Goal: Task Accomplishment & Management: Use online tool/utility

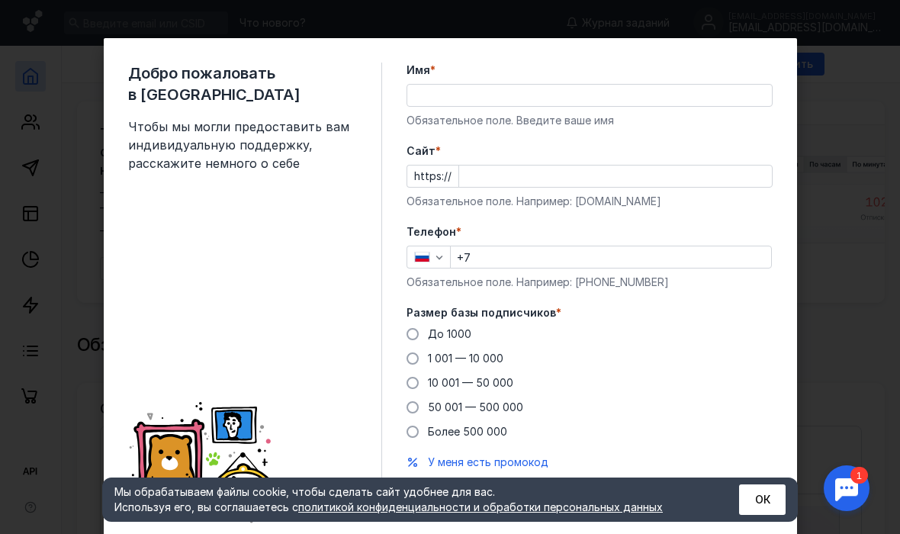
click at [440, 98] on input "Имя *" at bounding box center [589, 95] width 365 height 21
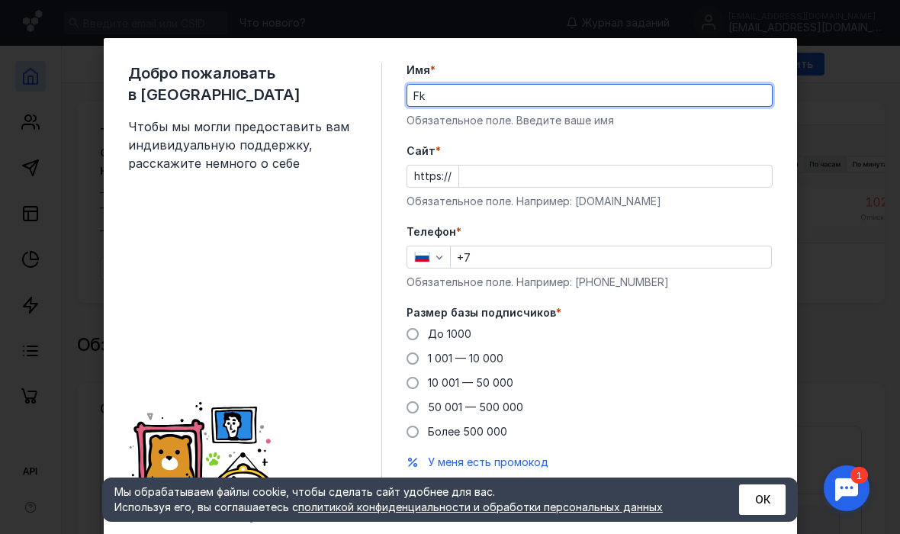
type input "F"
type input "[PERSON_NAME]"
click at [514, 178] on input "Cайт *" at bounding box center [615, 176] width 313 height 21
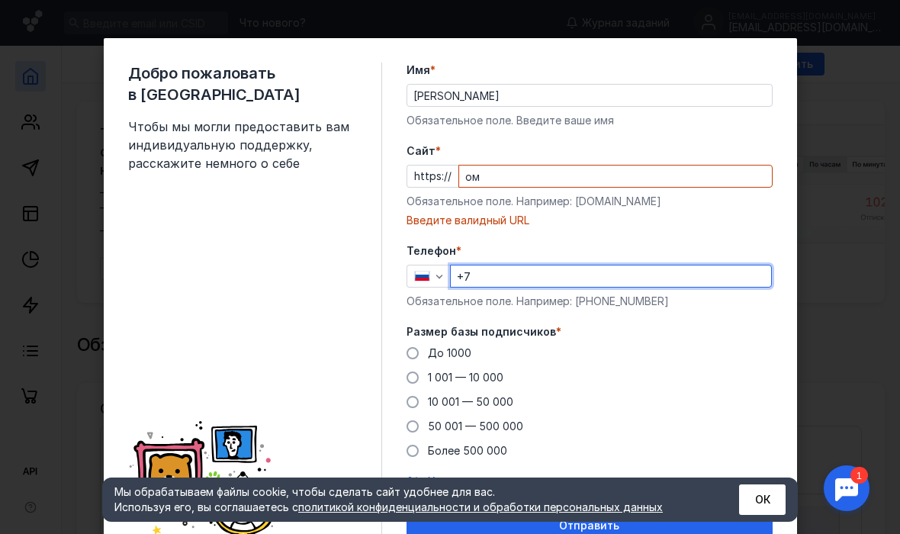
click at [517, 256] on div "Телефон * +7 Обязательное поле. Например: [PHONE_NUMBER]" at bounding box center [590, 276] width 366 height 66
click at [517, 169] on input "ом" at bounding box center [615, 176] width 313 height 21
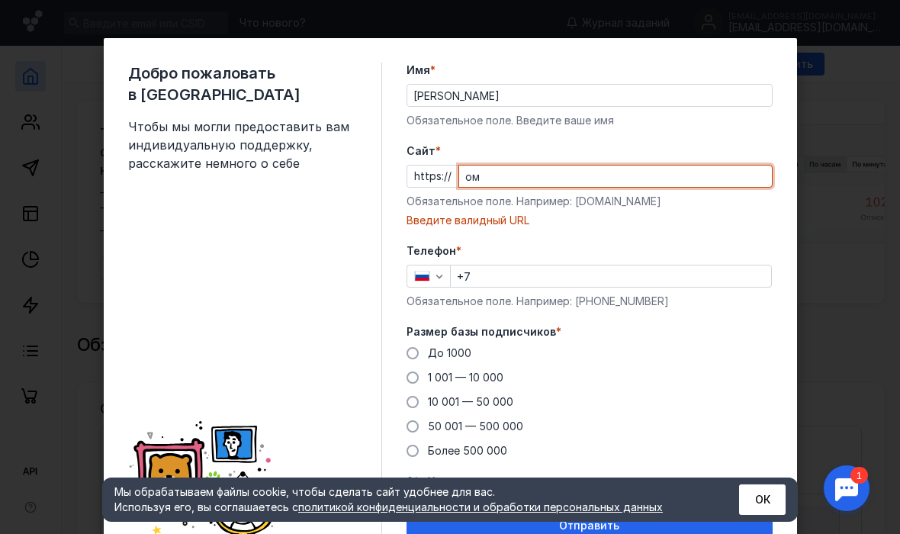
click at [516, 172] on input "ом" at bounding box center [615, 176] width 313 height 21
type input "о"
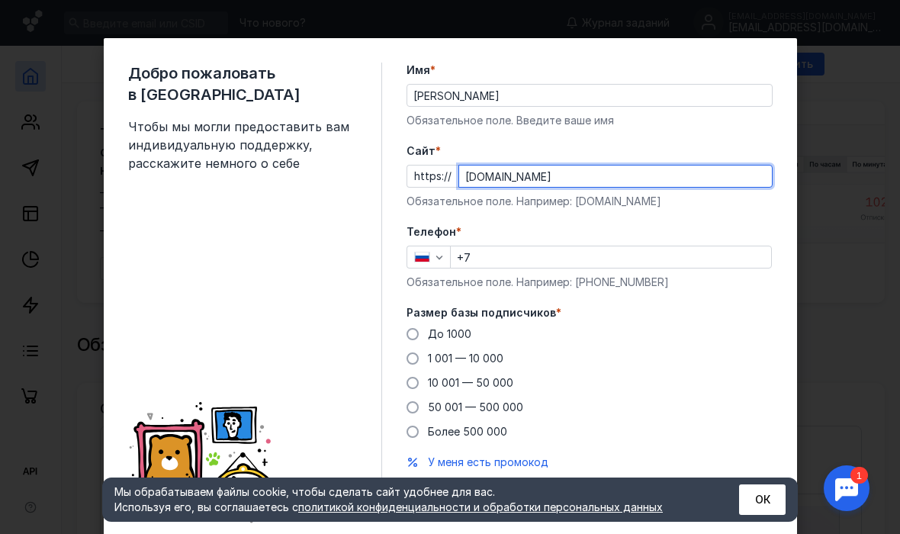
type input "[DOMAIN_NAME]"
click at [500, 254] on input "+7" at bounding box center [611, 256] width 320 height 21
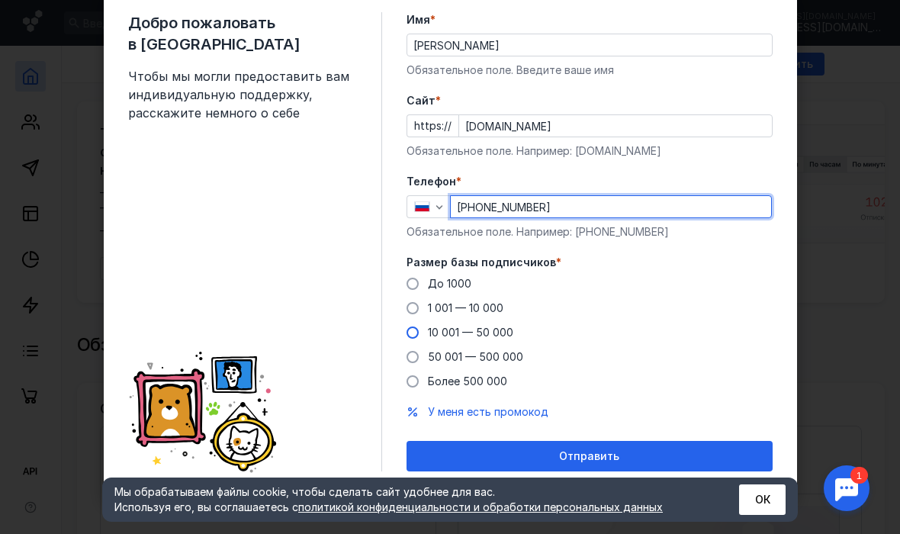
scroll to position [50, 0]
type input "[PHONE_NUMBER]"
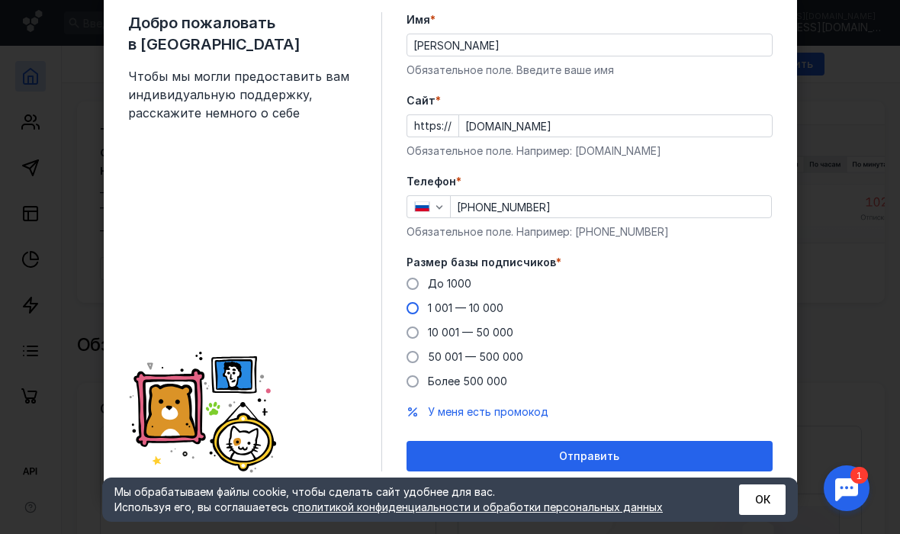
click at [416, 309] on span at bounding box center [413, 308] width 12 height 12
click at [0, 0] on input "1 001 — 10 000" at bounding box center [0, 0] width 0 height 0
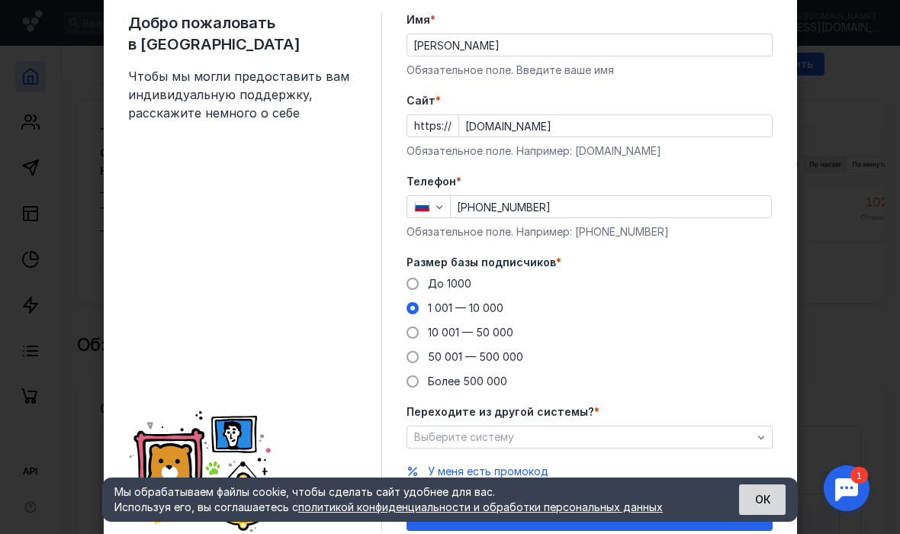
click at [758, 500] on button "ОК" at bounding box center [762, 499] width 47 height 31
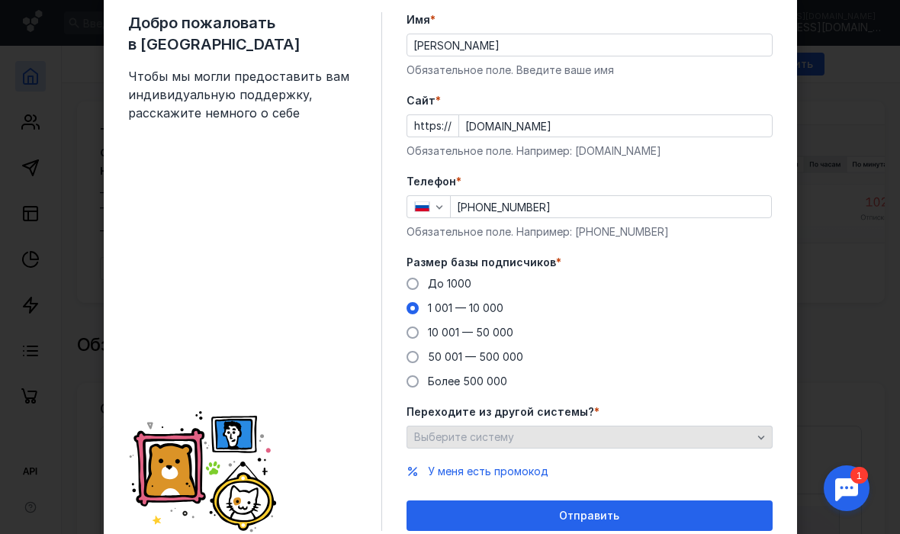
click at [658, 447] on div "Выберите систему" at bounding box center [590, 437] width 366 height 23
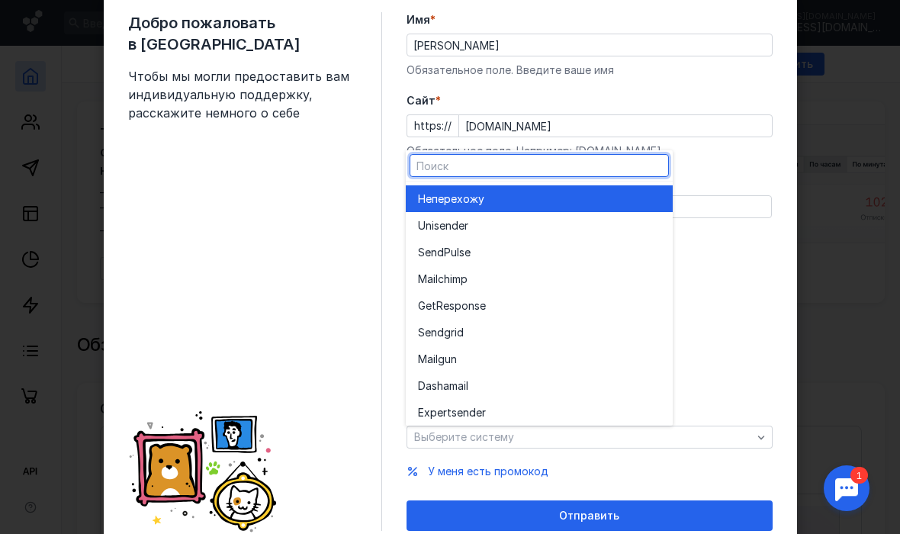
click at [611, 199] on div "Не перехожу" at bounding box center [539, 198] width 243 height 15
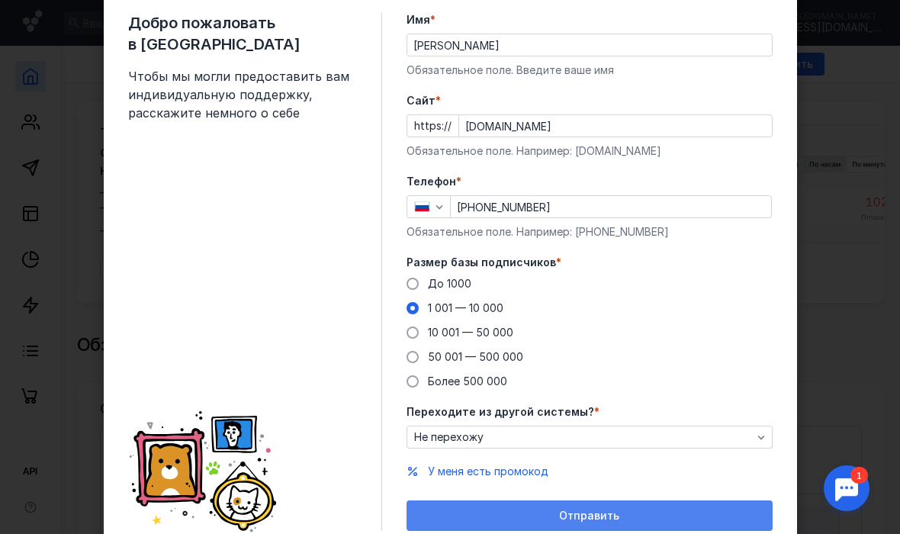
click at [617, 528] on div "Отправить" at bounding box center [590, 515] width 366 height 31
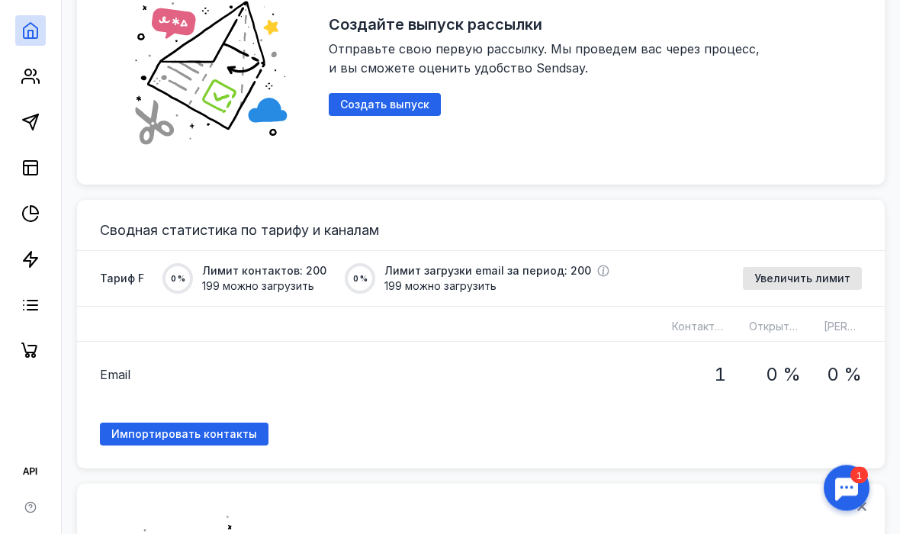
scroll to position [1001, 0]
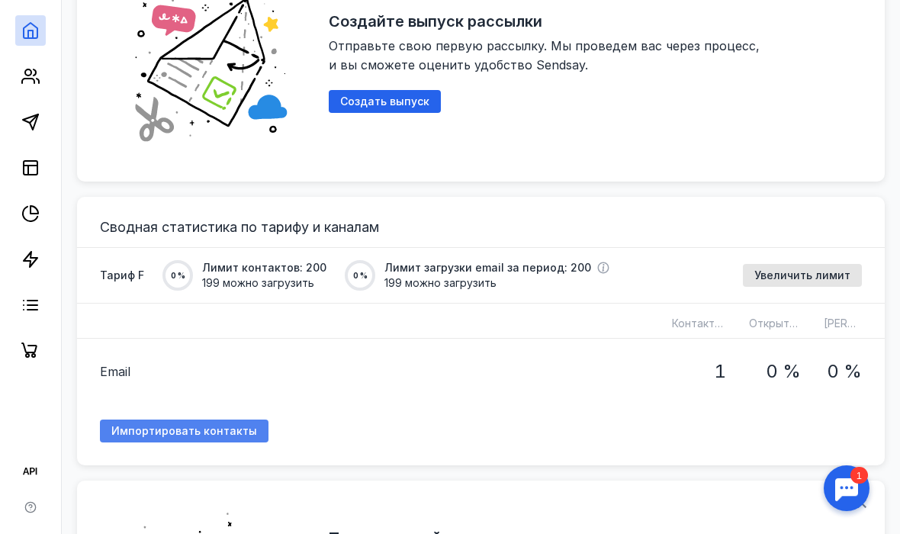
click at [165, 429] on span "Импортировать контакты" at bounding box center [184, 431] width 146 height 13
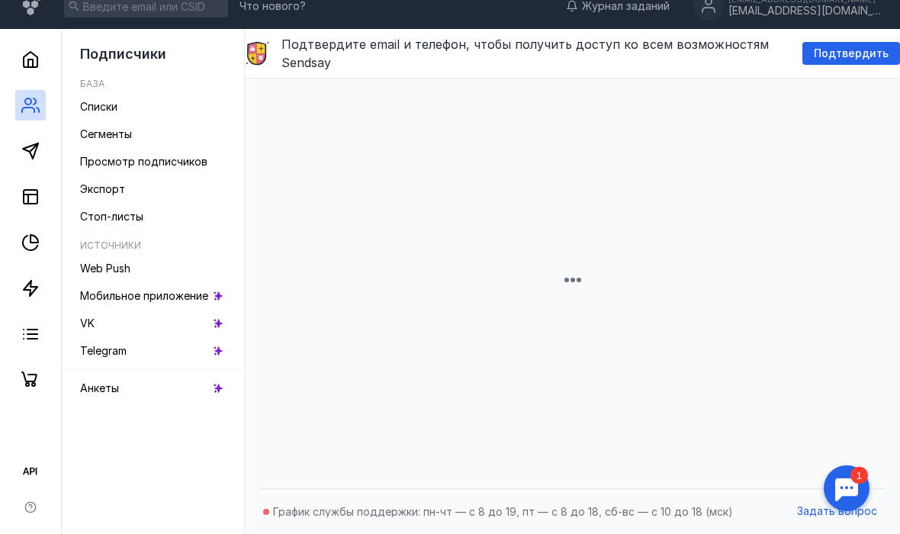
scroll to position [17, 0]
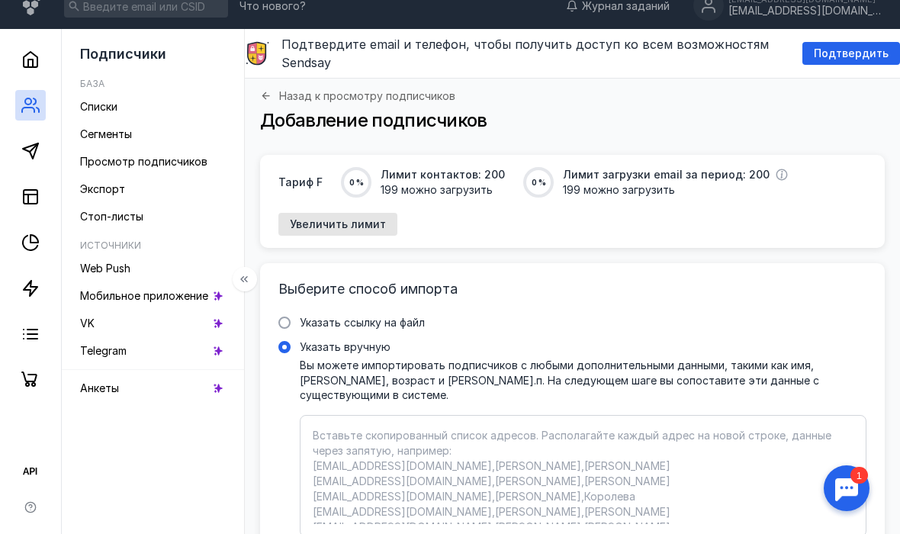
click at [155, 94] on li "База Списки Сегменты Просмотр подписчиков Экспорт Стоп-листы" at bounding box center [153, 148] width 158 height 162
click at [155, 95] on link "Списки" at bounding box center [153, 107] width 158 height 24
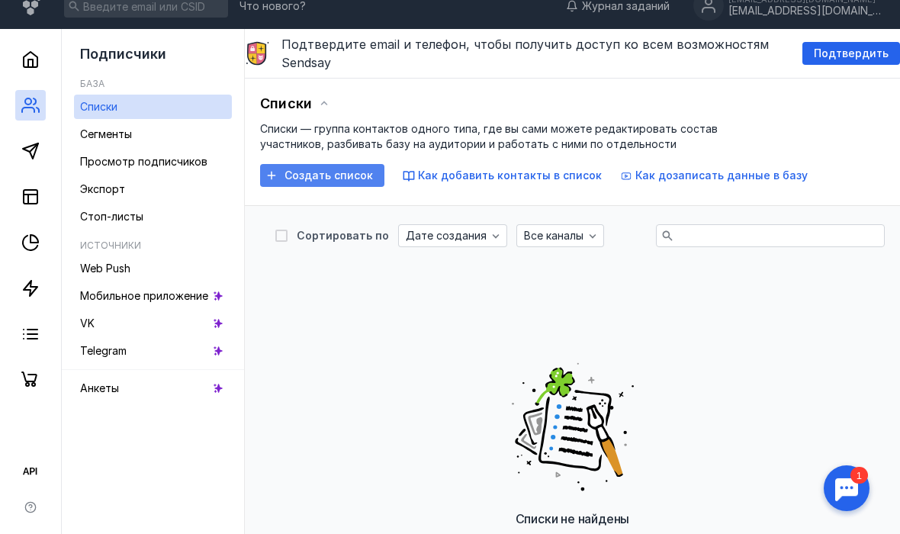
click at [307, 181] on span "Создать список" at bounding box center [328, 175] width 88 height 13
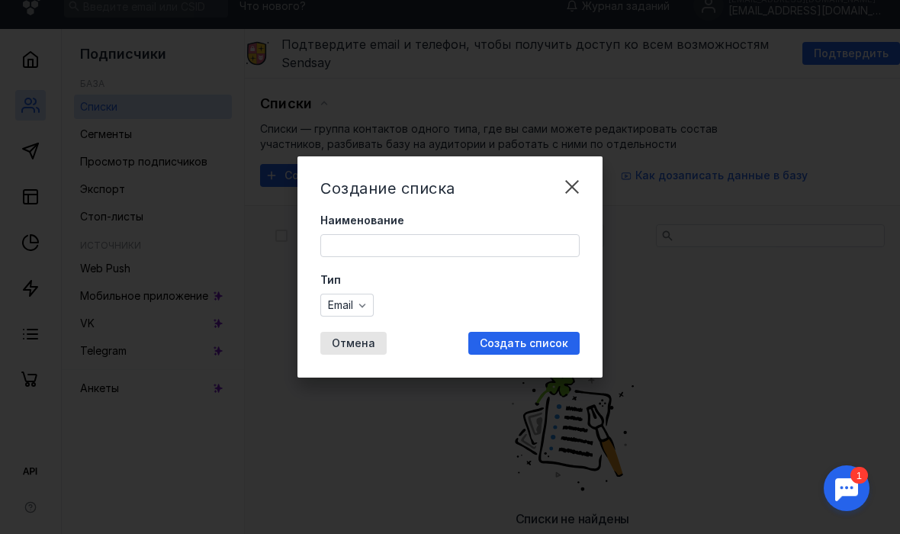
click at [349, 246] on input "Наименование" at bounding box center [450, 245] width 258 height 21
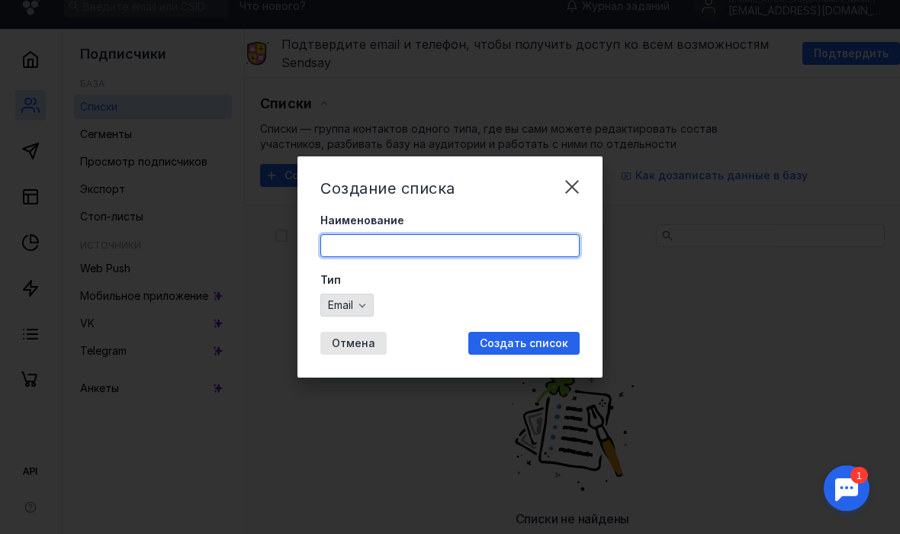
click at [333, 305] on div "Email" at bounding box center [346, 305] width 53 height 23
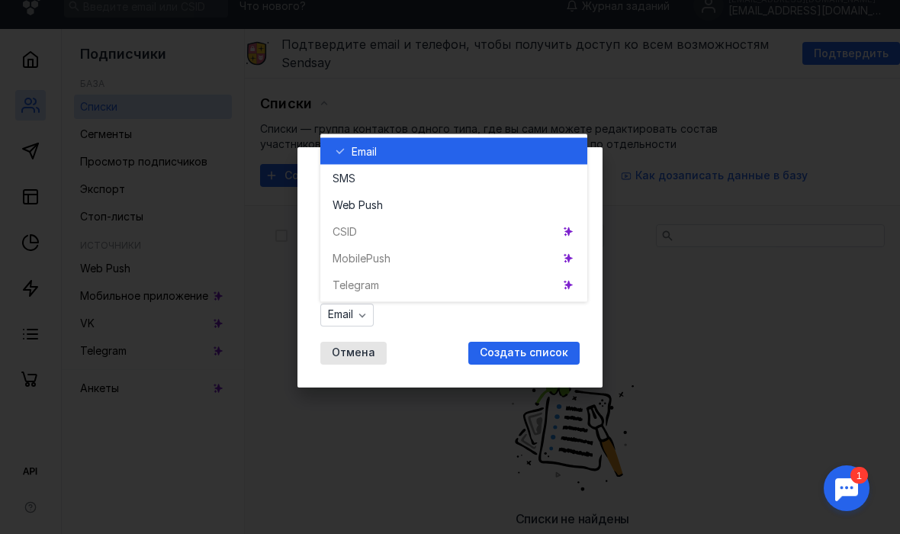
click at [431, 329] on body "Что нового? Журнал заданий [EMAIL_ADDRESS][DOMAIN_NAME] [EMAIL_ADDRESS][DOMAIN_…" at bounding box center [450, 498] width 900 height 1030
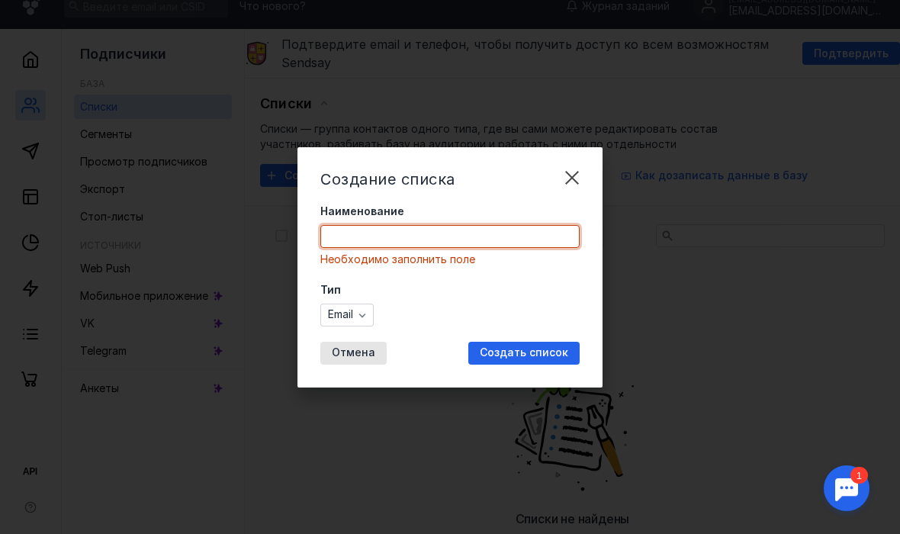
click at [403, 244] on input "Наименование" at bounding box center [450, 236] width 258 height 21
type input "K"
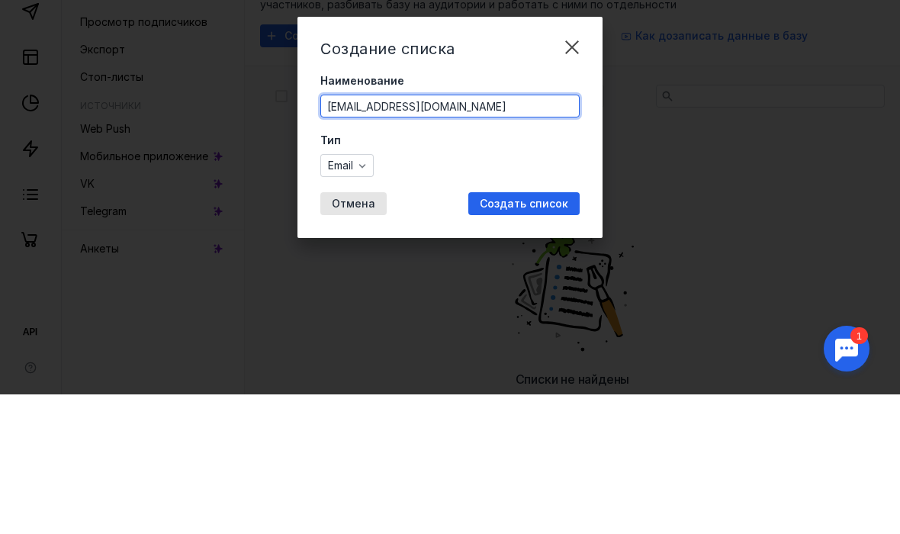
type input "[EMAIL_ADDRESS][DOMAIN_NAME]"
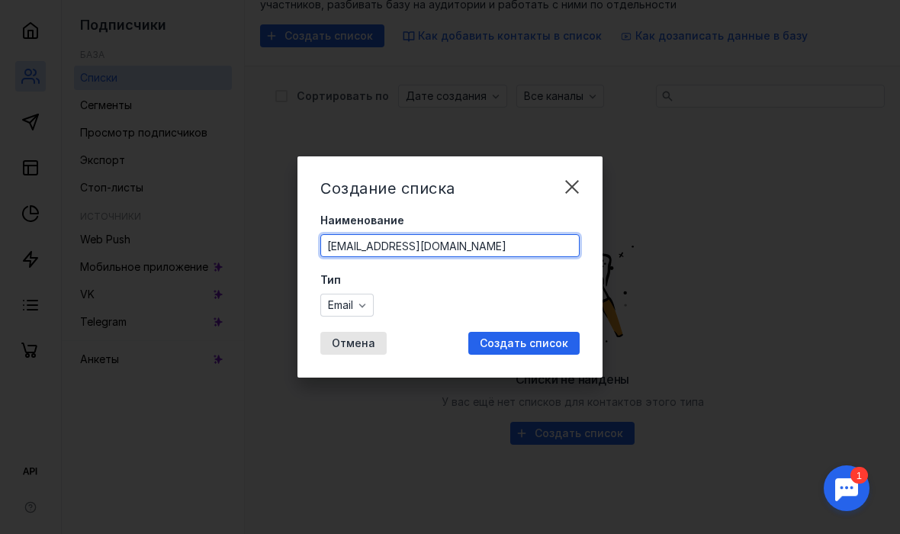
click at [534, 85] on div "Создание списка Наименование [EMAIL_ADDRESS][DOMAIN_NAME] Тип Email Отмена Созд…" at bounding box center [450, 267] width 900 height 534
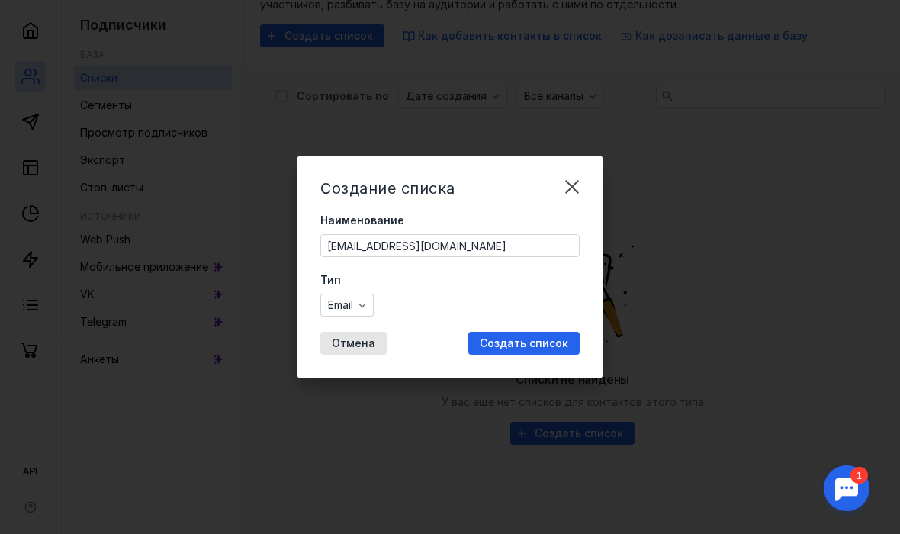
click at [522, 346] on span "Создать список" at bounding box center [524, 343] width 88 height 13
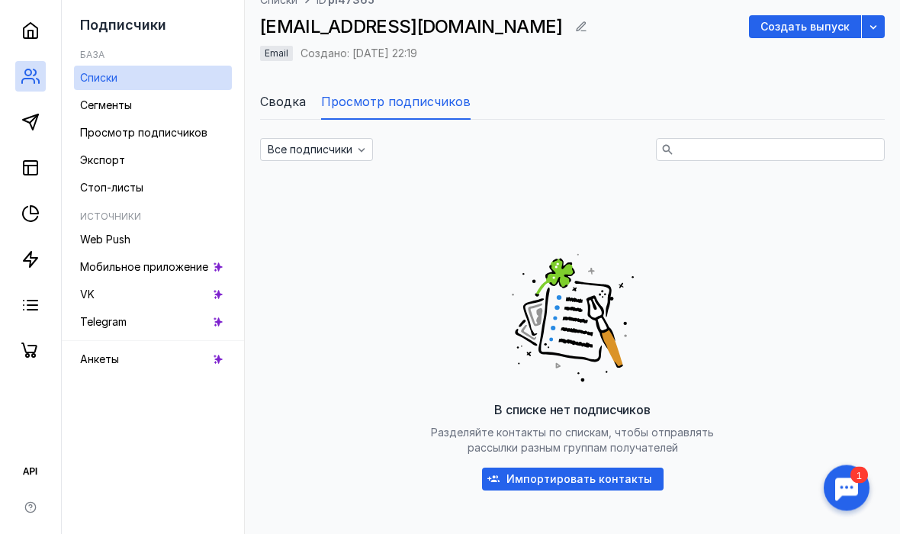
scroll to position [92, 0]
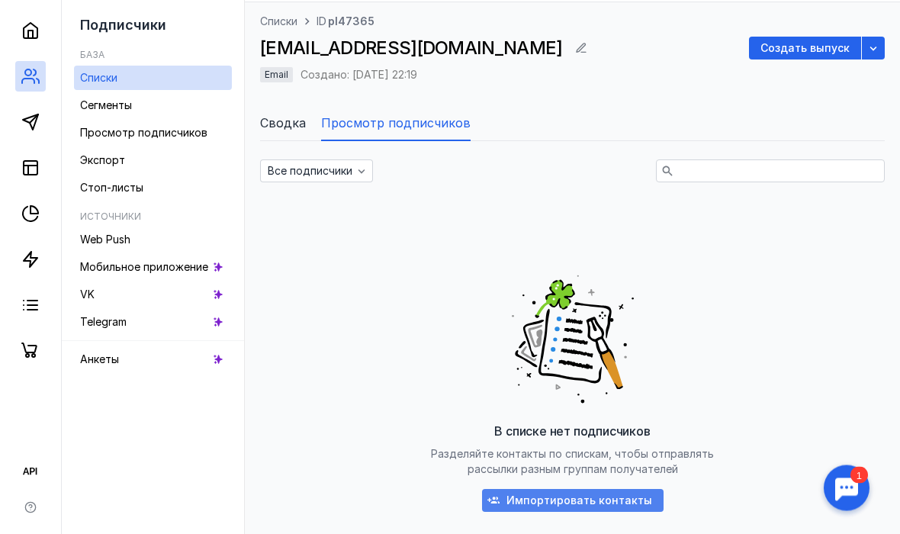
click at [528, 490] on div "Импортировать контакты" at bounding box center [573, 501] width 182 height 23
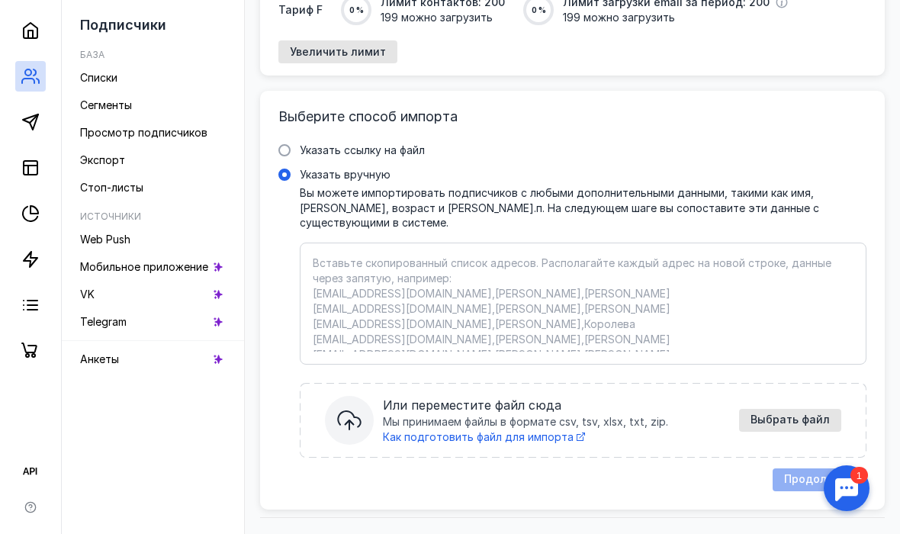
scroll to position [188, 0]
click at [387, 301] on textarea "Указать вручную Вы можете импортировать подписчиков с любыми дополнительными да…" at bounding box center [583, 304] width 541 height 96
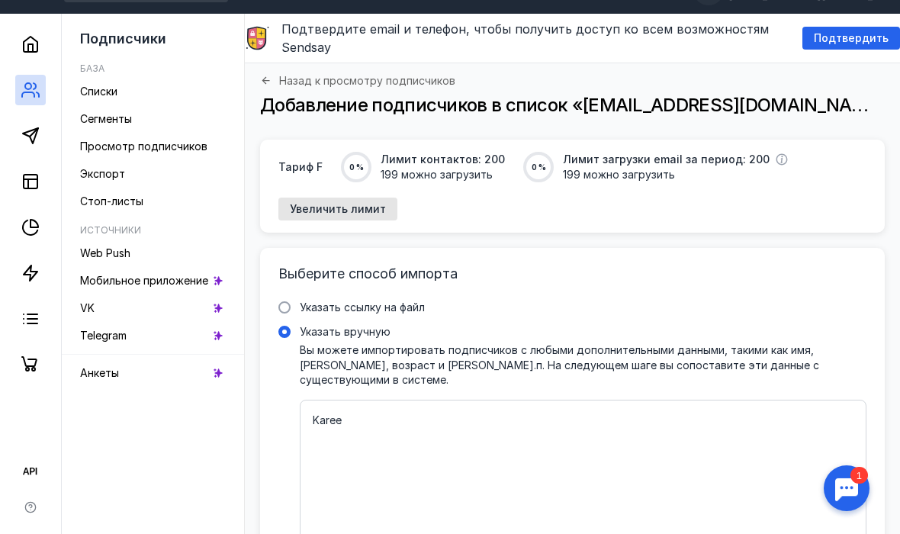
scroll to position [0, 0]
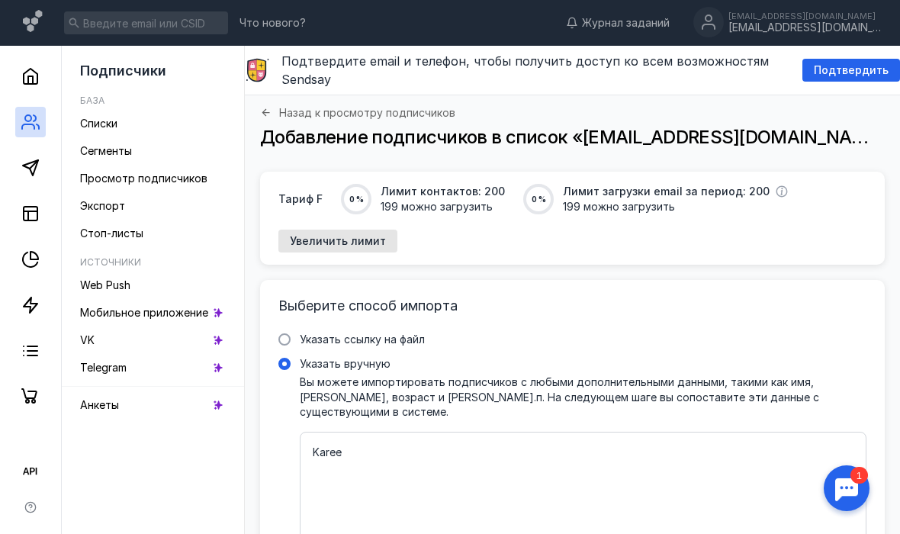
drag, startPoint x: 582, startPoint y: 138, endPoint x: 753, endPoint y: 138, distance: 170.8
click at [753, 138] on span "Добавление подписчиков в список «[EMAIL_ADDRESS][DOMAIN_NAME]»" at bounding box center [578, 137] width 636 height 22
click at [621, 137] on span "Добавление подписчиков в список «[EMAIL_ADDRESS][DOMAIN_NAME]»" at bounding box center [578, 137] width 636 height 22
click at [395, 455] on textarea "Karee" at bounding box center [583, 536] width 541 height 182
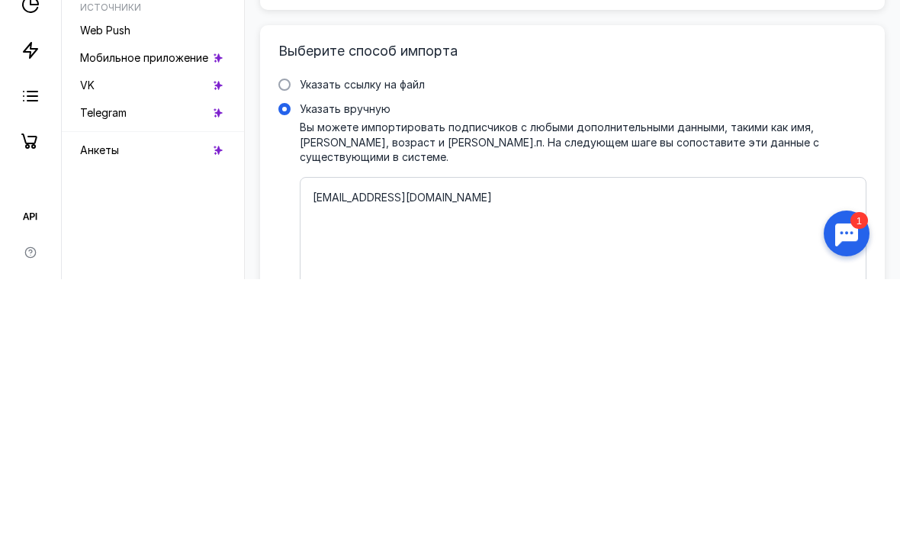
paste textarea "[EMAIL_ADDRESS][DOMAIN_NAME]"
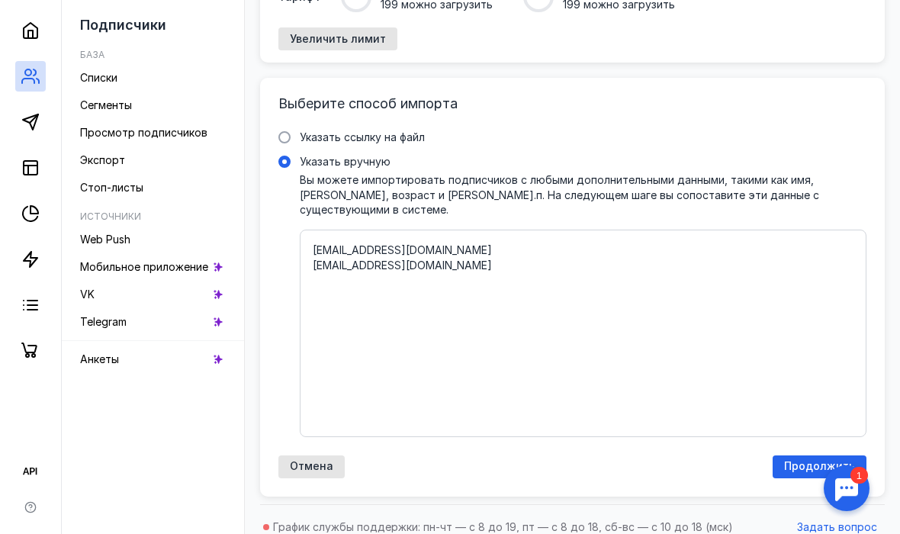
paste textarea "[EMAIL_ADDRESS][DOMAIN_NAME]"
type textarea "[EMAIL_ADDRESS][DOMAIN_NAME] [EMAIL_ADDRESS][DOMAIN_NAME] [EMAIL_ADDRESS][DOMAI…"
click at [799, 460] on span "Продолжить" at bounding box center [819, 466] width 71 height 13
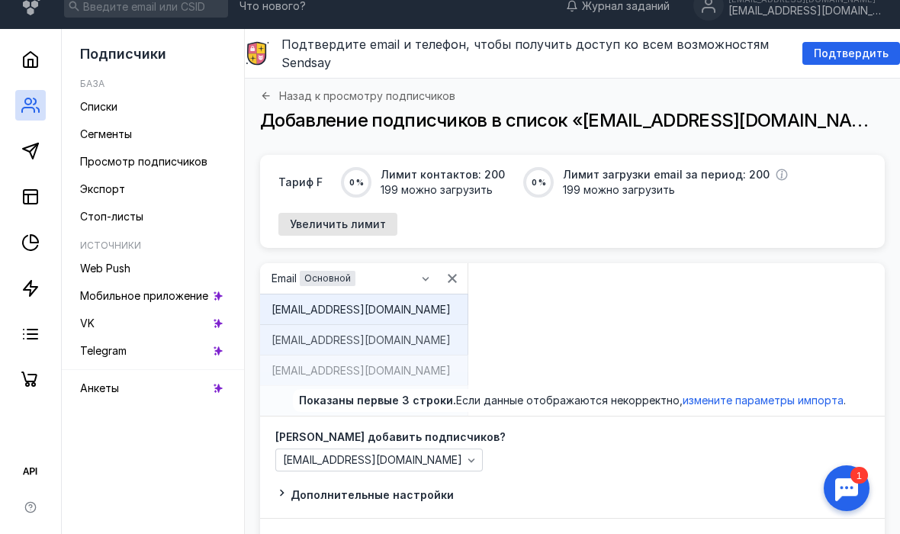
scroll to position [108, 0]
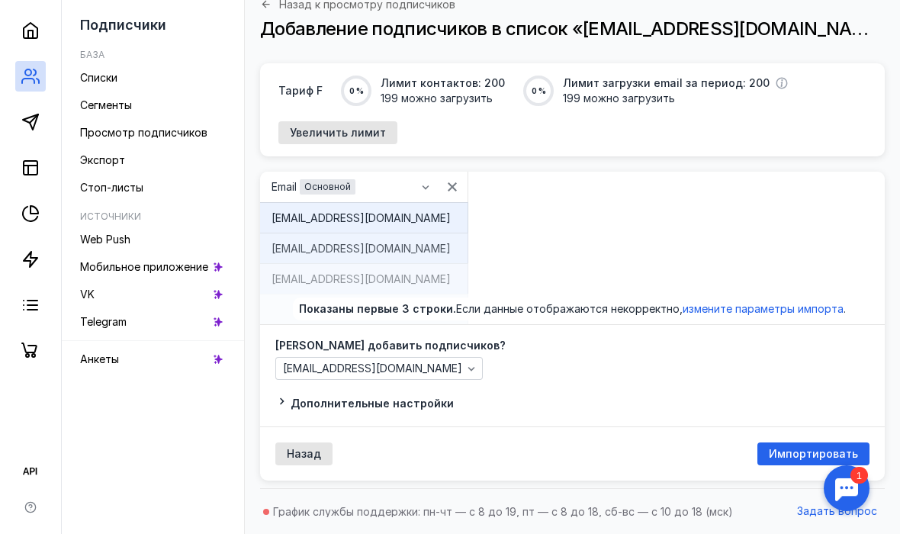
click at [779, 466] on div "Назад Импортировать" at bounding box center [572, 453] width 625 height 54
click at [792, 458] on span "Импортировать" at bounding box center [813, 454] width 89 height 13
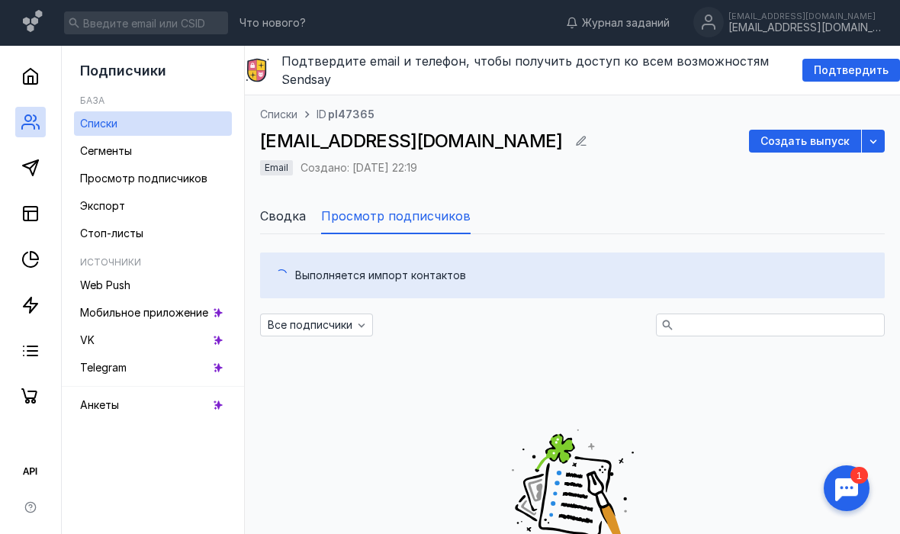
click at [301, 218] on span "Сводка" at bounding box center [283, 216] width 46 height 18
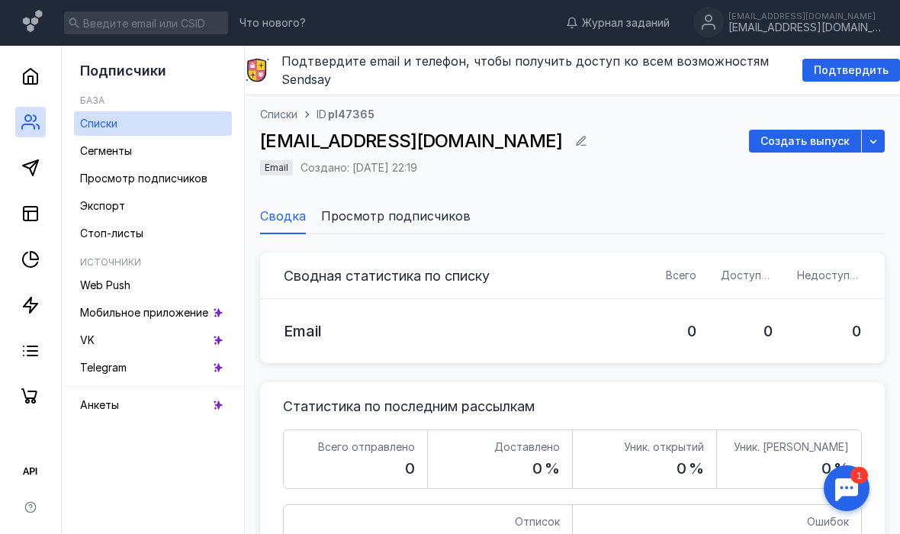
click at [379, 220] on span "Просмотр подписчиков" at bounding box center [395, 216] width 149 height 18
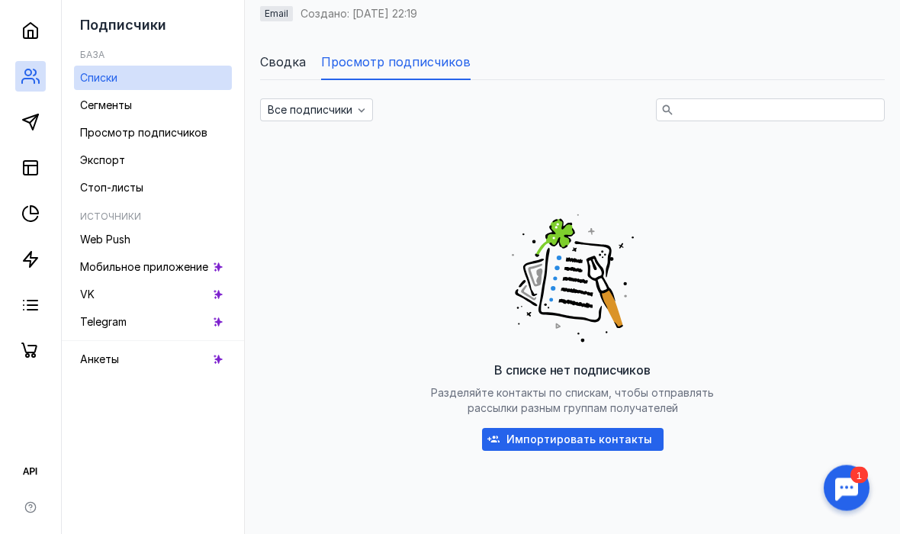
scroll to position [166, 0]
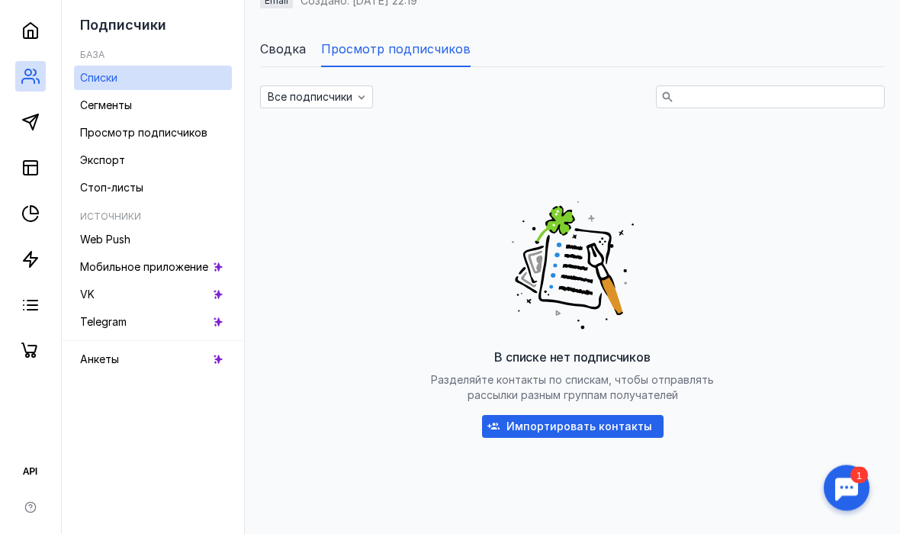
click at [284, 61] on li "Сводка" at bounding box center [283, 49] width 46 height 37
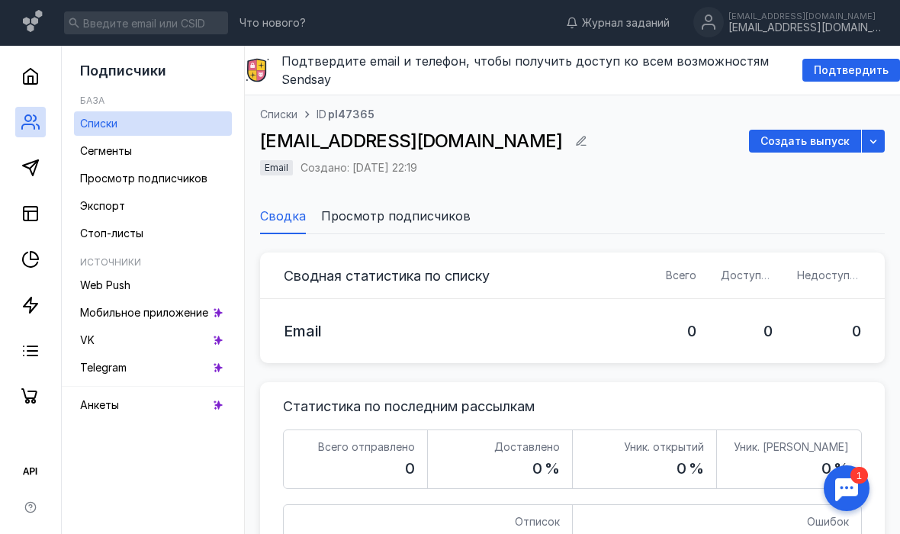
click at [374, 129] on div "Списки ID pl47365 [EMAIL_ADDRESS][DOMAIN_NAME] Создать выпуск Email Создано: [D…" at bounding box center [572, 150] width 625 height 87
click at [779, 150] on div "Создать выпуск" at bounding box center [805, 141] width 112 height 23
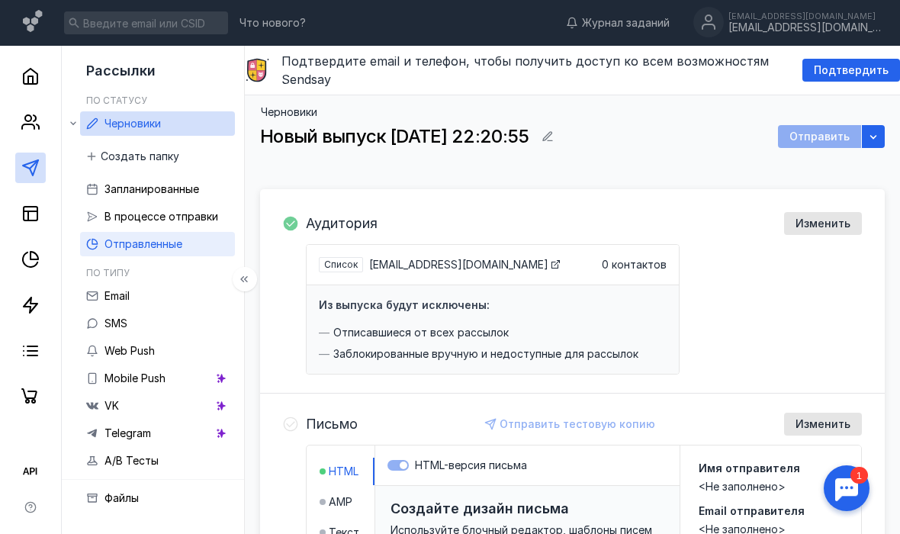
click at [165, 248] on span "Отправленные" at bounding box center [143, 243] width 78 height 13
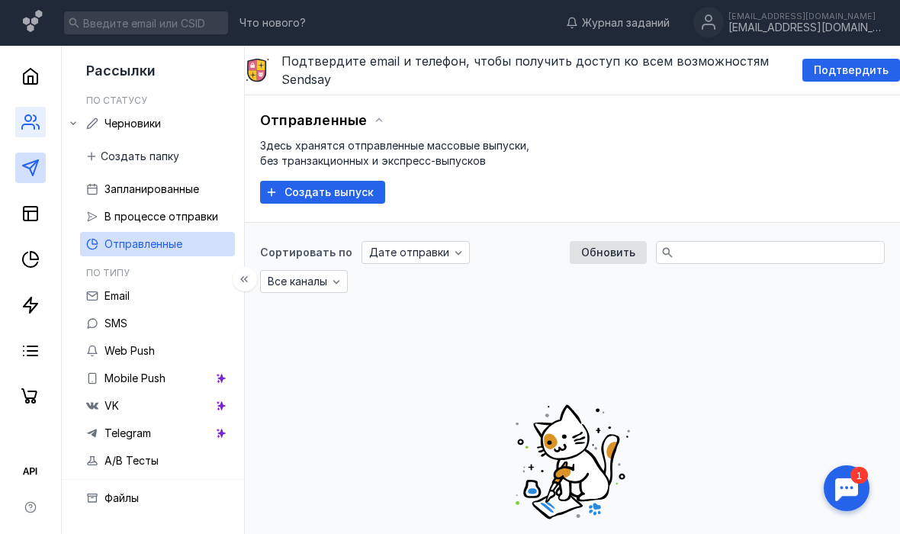
click at [21, 128] on link at bounding box center [30, 122] width 31 height 31
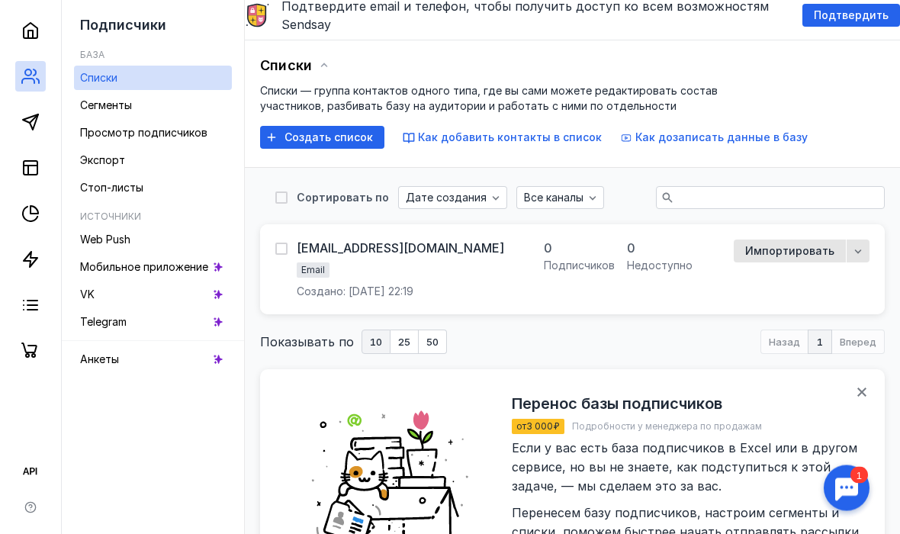
scroll to position [55, 0]
click at [764, 256] on span "Импортировать" at bounding box center [789, 251] width 89 height 13
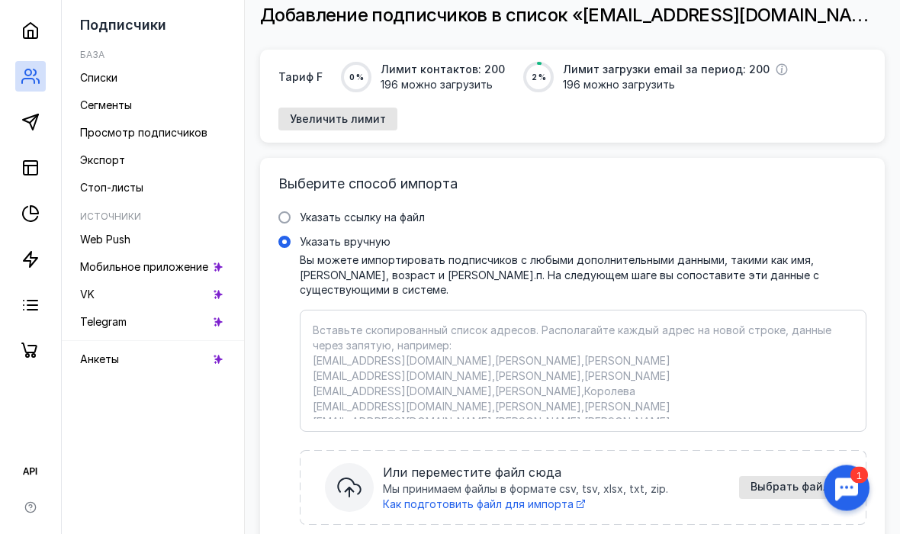
scroll to position [125, 0]
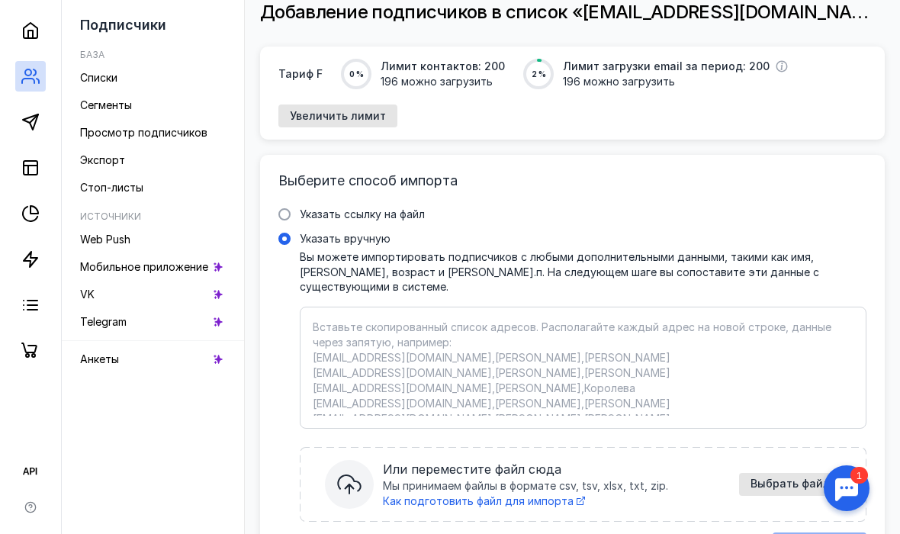
click at [413, 326] on textarea "Указать вручную Вы можете импортировать подписчиков с любыми дополнительными да…" at bounding box center [583, 368] width 541 height 96
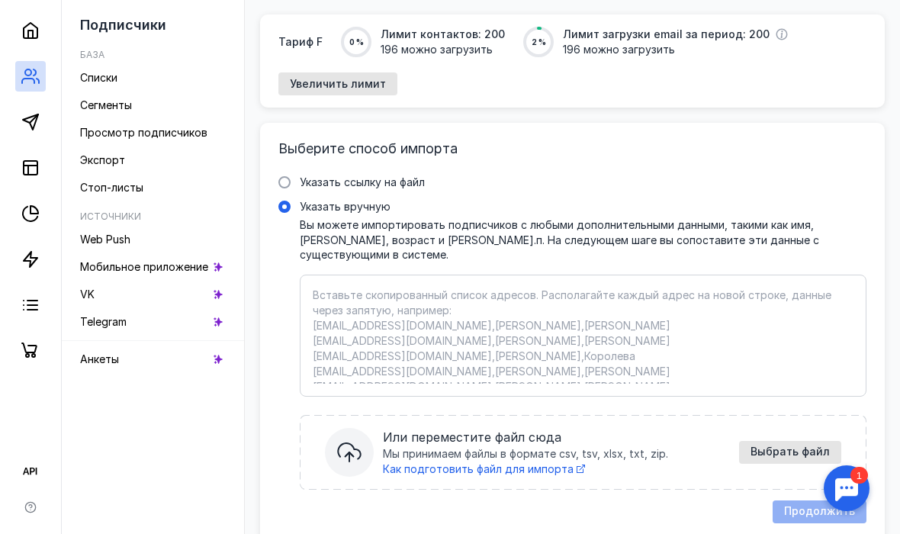
scroll to position [156, 0]
paste textarea "[EMAIL_ADDRESS][DOMAIN_NAME]"
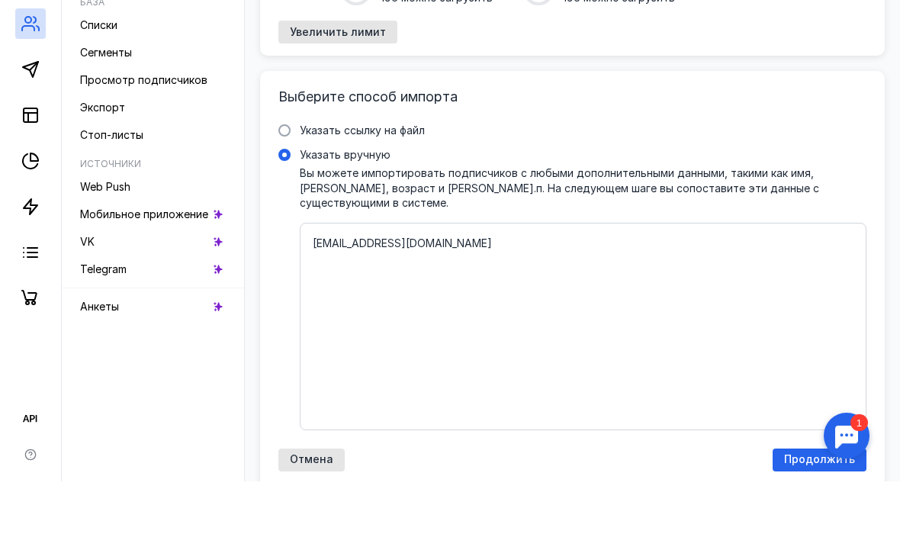
scroll to position [157, 0]
type textarea "[EMAIL_ADDRESS][DOMAIN_NAME]"
click at [793, 505] on span "Продолжить" at bounding box center [819, 511] width 71 height 13
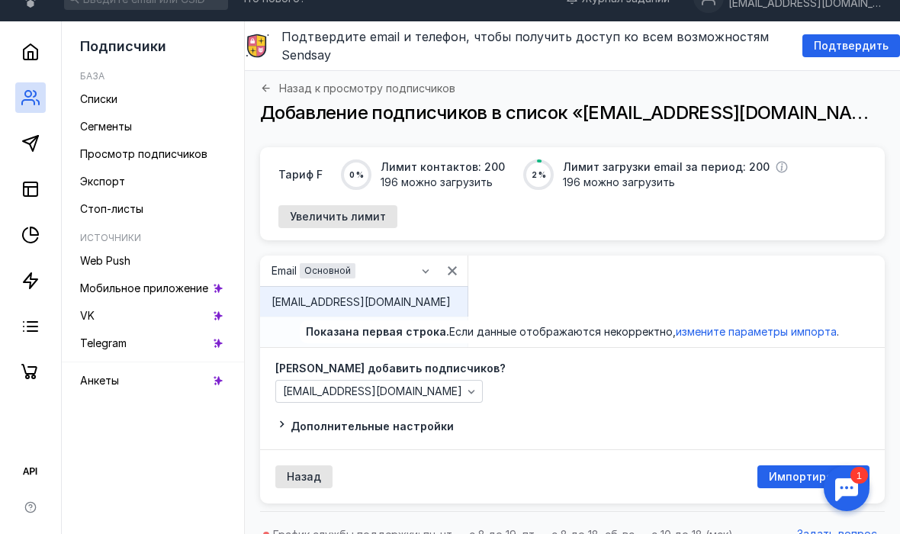
scroll to position [47, 0]
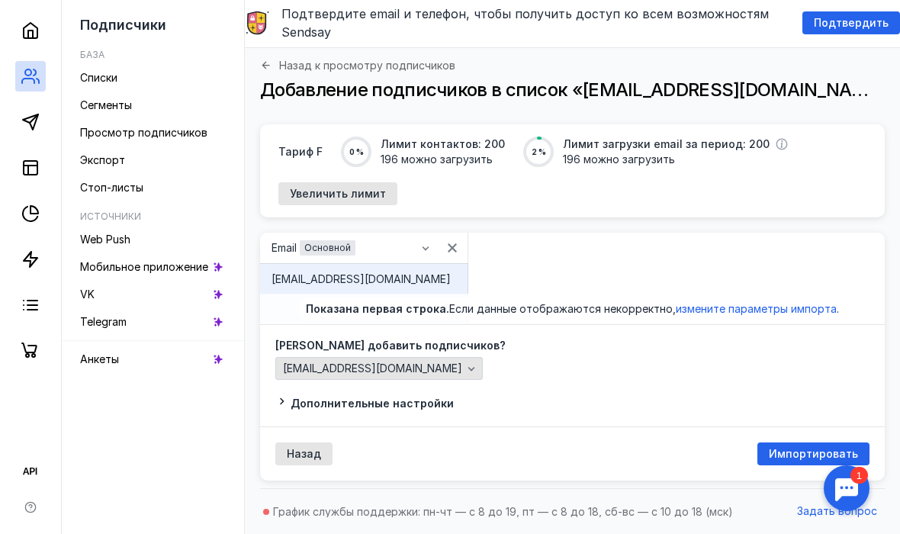
click at [378, 371] on span "[EMAIL_ADDRESS][DOMAIN_NAME]" at bounding box center [372, 368] width 179 height 13
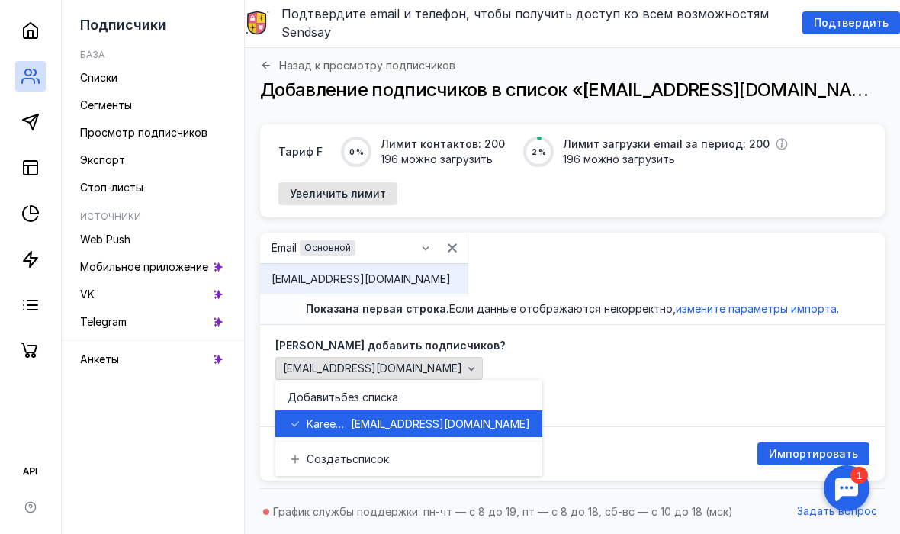
click at [395, 375] on div "[EMAIL_ADDRESS][DOMAIN_NAME]" at bounding box center [378, 368] width 207 height 23
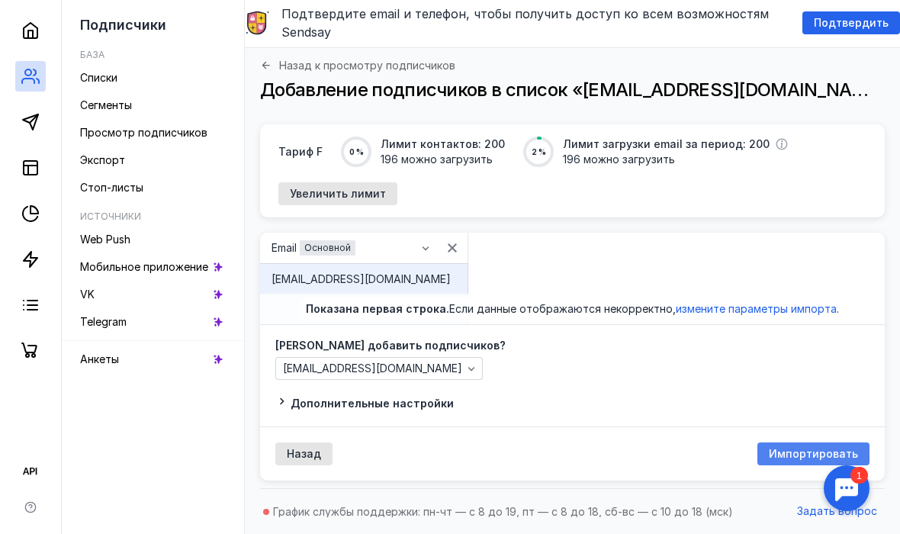
click at [795, 448] on span "Импортировать" at bounding box center [813, 454] width 89 height 13
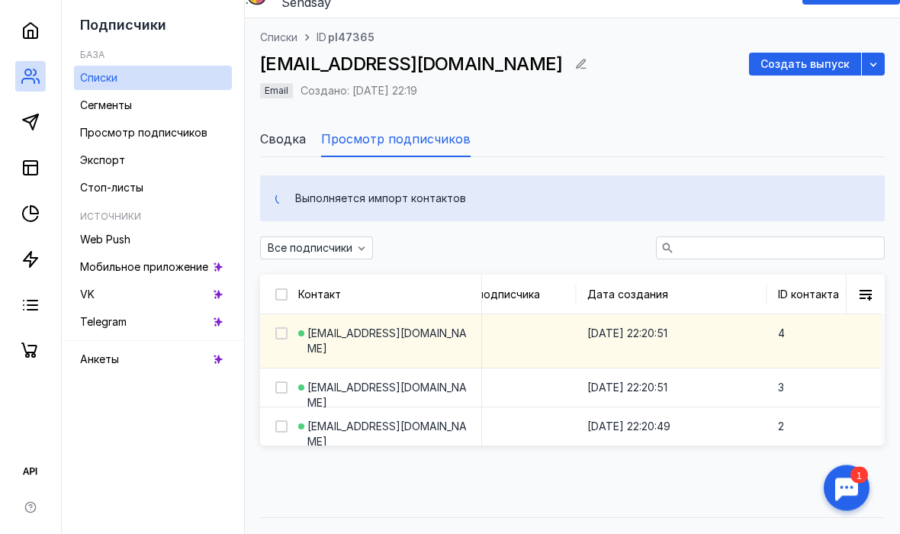
scroll to position [60, 0]
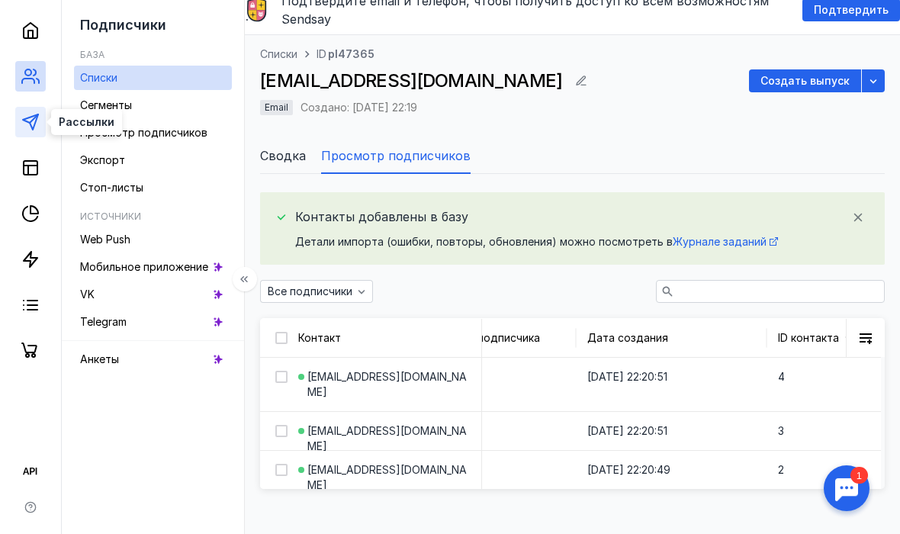
click at [26, 121] on polygon at bounding box center [30, 121] width 15 height 15
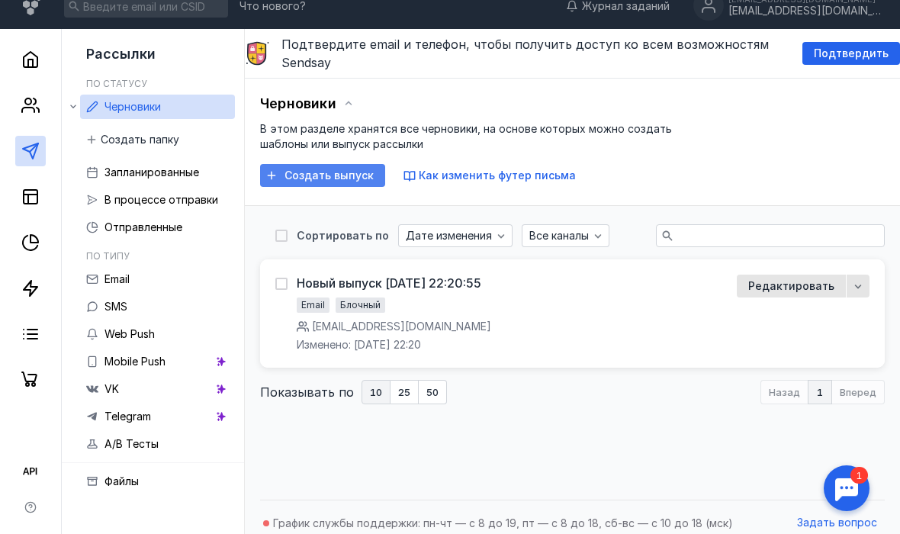
click at [299, 181] on span "Создать выпуск" at bounding box center [328, 175] width 89 height 13
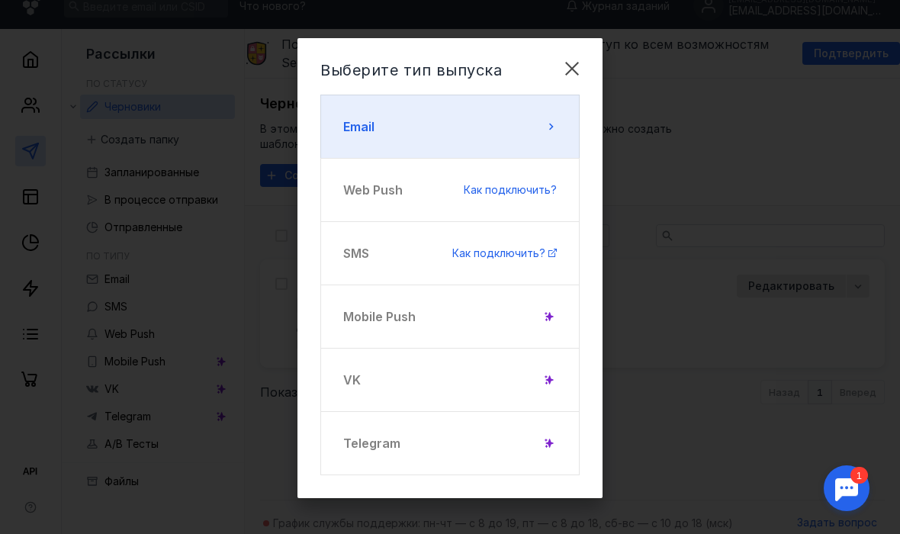
click at [408, 144] on button "Email" at bounding box center [449, 127] width 259 height 64
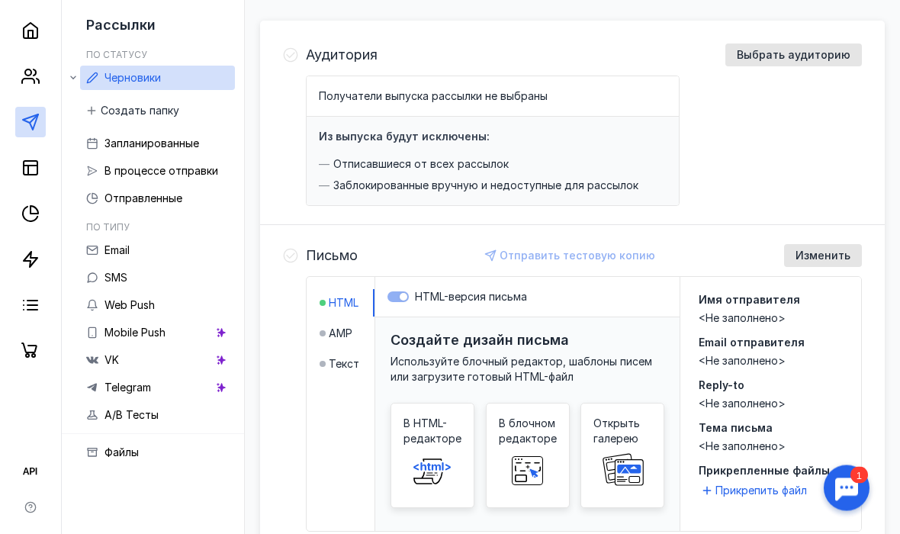
scroll to position [169, 0]
click at [0, 0] on html "Что нового? Журнал заданий [EMAIL_ADDRESS][DOMAIN_NAME] [EMAIL_ADDRESS][DOMAIN_…" at bounding box center [450, 313] width 900 height 964
click at [558, 304] on div "HTML-версия письма" at bounding box center [527, 297] width 304 height 40
click at [824, 60] on span "Выбрать аудиторию" at bounding box center [794, 55] width 114 height 13
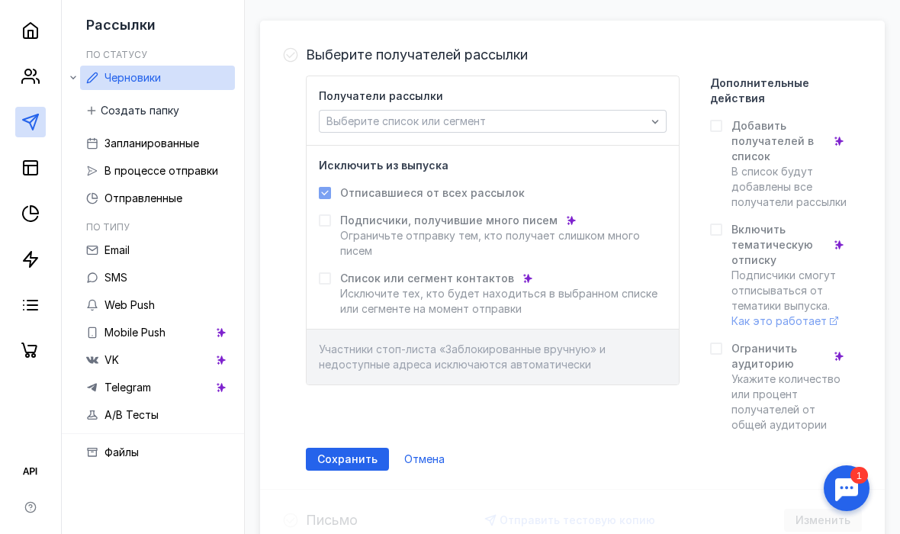
click at [413, 457] on span "Отмена" at bounding box center [424, 459] width 40 height 13
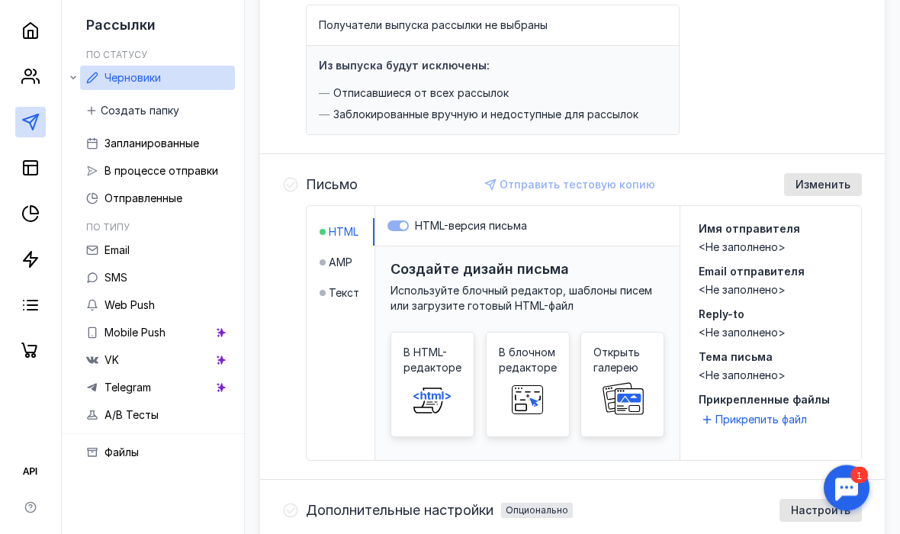
scroll to position [239, 0]
click at [335, 265] on span "AMP" at bounding box center [341, 262] width 24 height 15
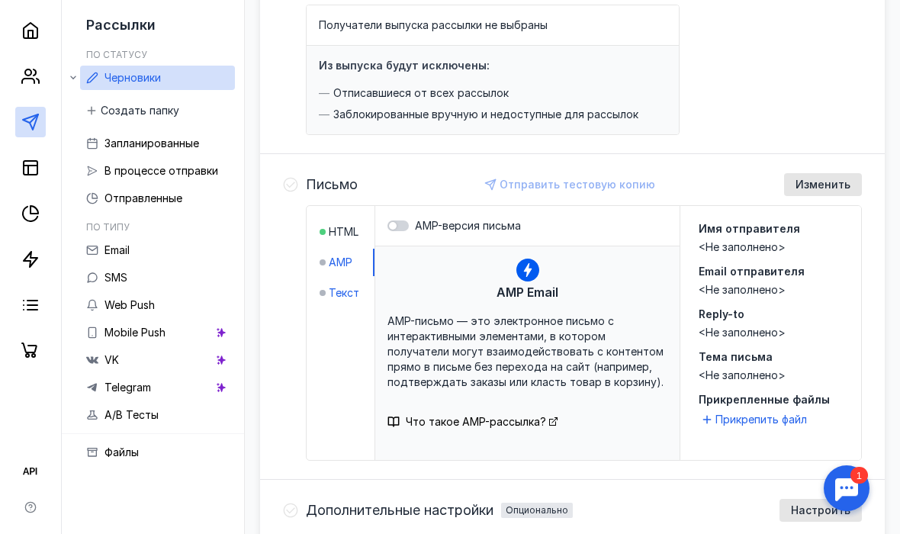
click at [335, 295] on span "Текст" at bounding box center [344, 292] width 31 height 15
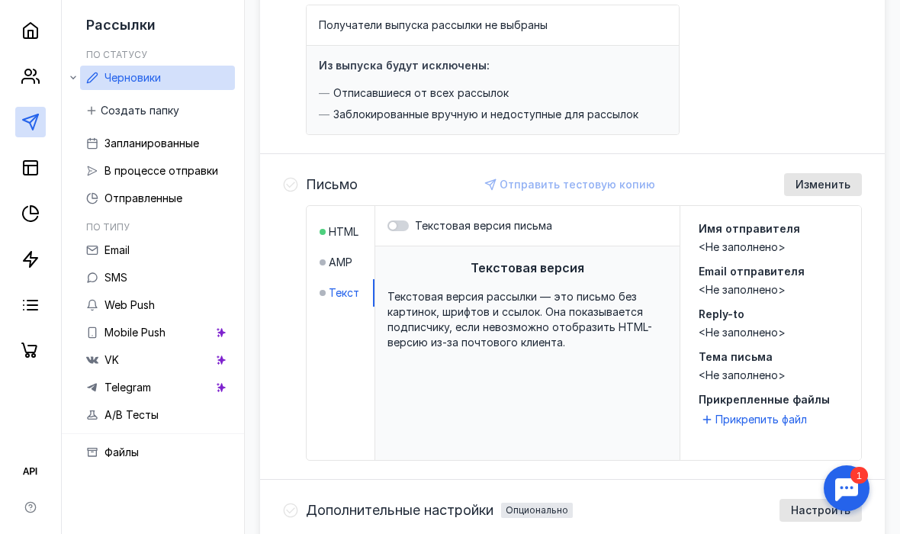
click at [411, 322] on span "Текстовая версия рассылки — это письмо без картинок, шрифтов и ссылок. Она пока…" at bounding box center [519, 319] width 265 height 59
click at [411, 326] on span "Текстовая версия рассылки — это письмо без картинок, шрифтов и ссылок. Она пока…" at bounding box center [519, 319] width 265 height 59
drag, startPoint x: 823, startPoint y: 188, endPoint x: 807, endPoint y: 168, distance: 25.5
click at [823, 188] on span "Изменить" at bounding box center [822, 184] width 55 height 13
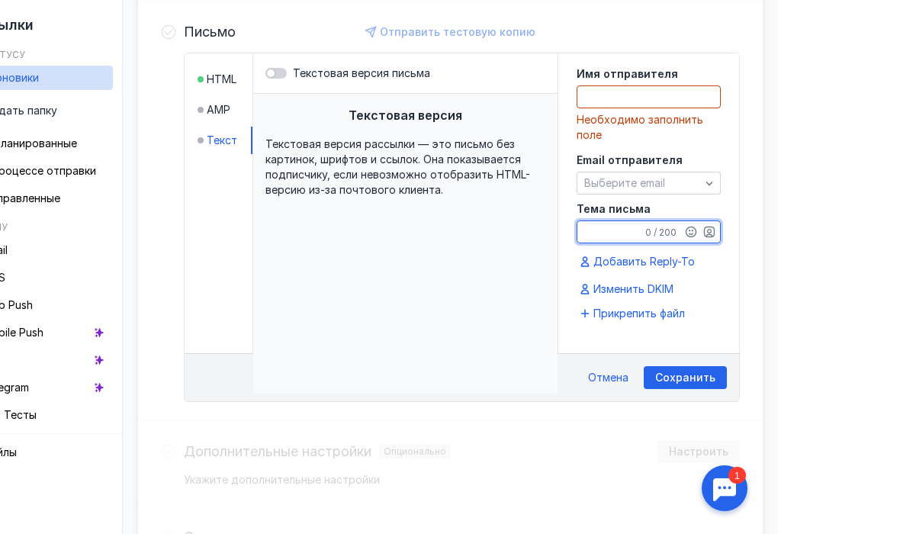
scroll to position [393, 0]
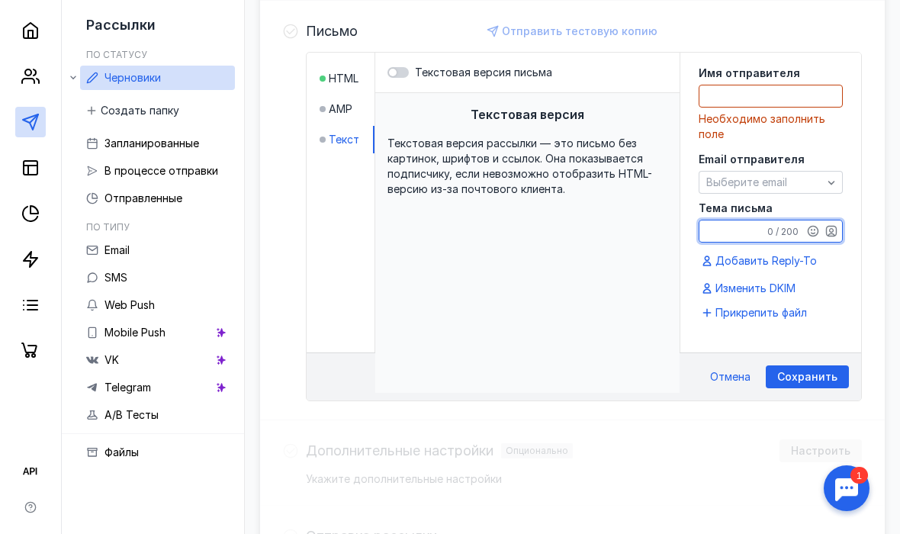
click at [411, 148] on span "Текстовая версия рассылки — это письмо без картинок, шрифтов и ссылок. Она пока…" at bounding box center [519, 166] width 265 height 59
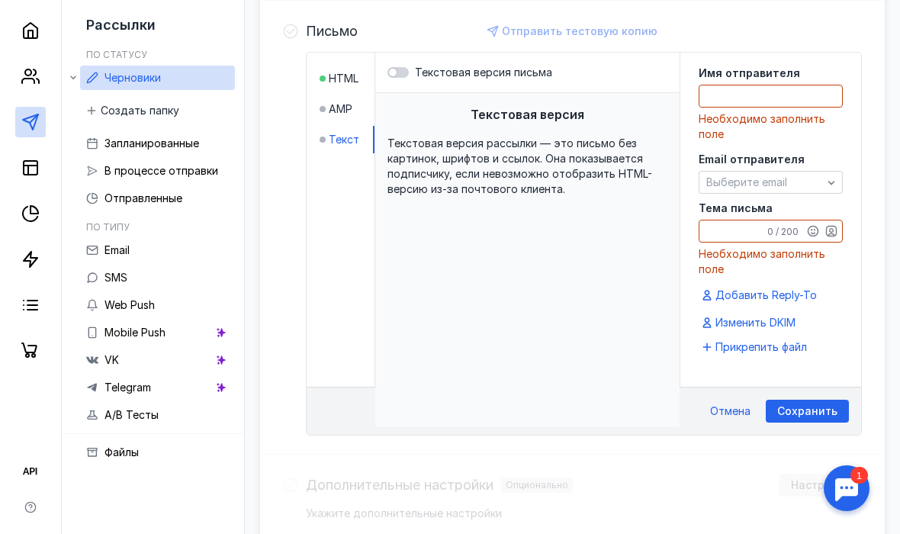
click at [411, 149] on span "Текстовая версия рассылки — это письмо без картинок, шрифтов и ссылок. Она пока…" at bounding box center [519, 166] width 265 height 59
click at [727, 223] on textarea "Тема письма" at bounding box center [770, 230] width 143 height 21
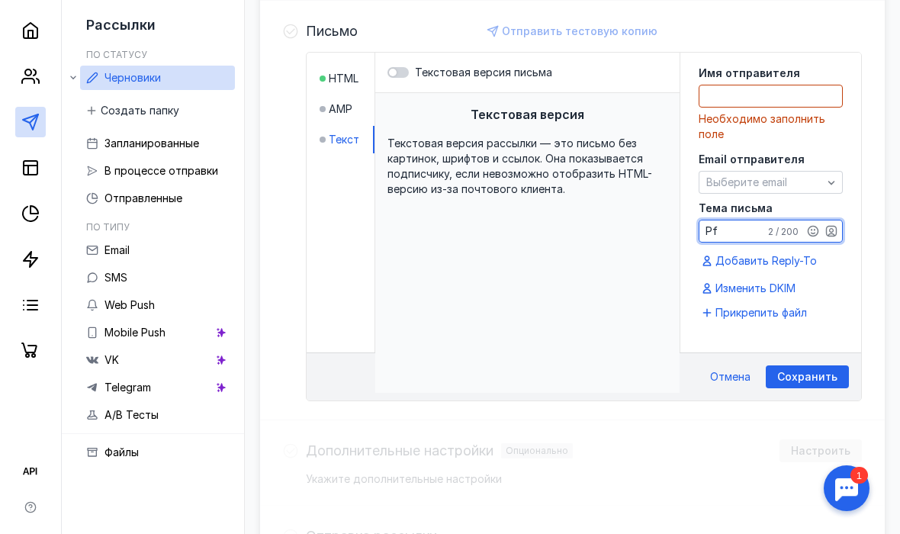
type textarea "P"
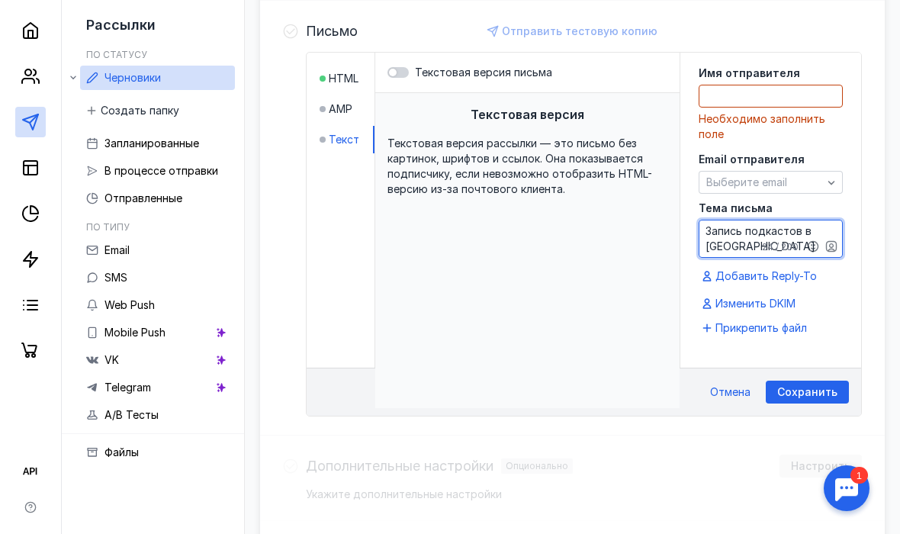
type textarea "Запись подкастов в [GEOGRAPHIC_DATA]"
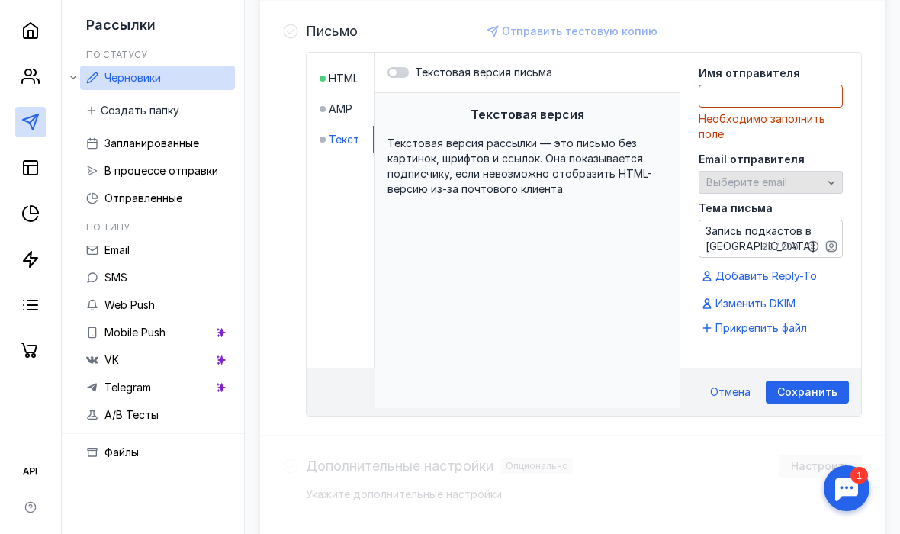
click at [792, 192] on div "Выберите email" at bounding box center [771, 182] width 144 height 23
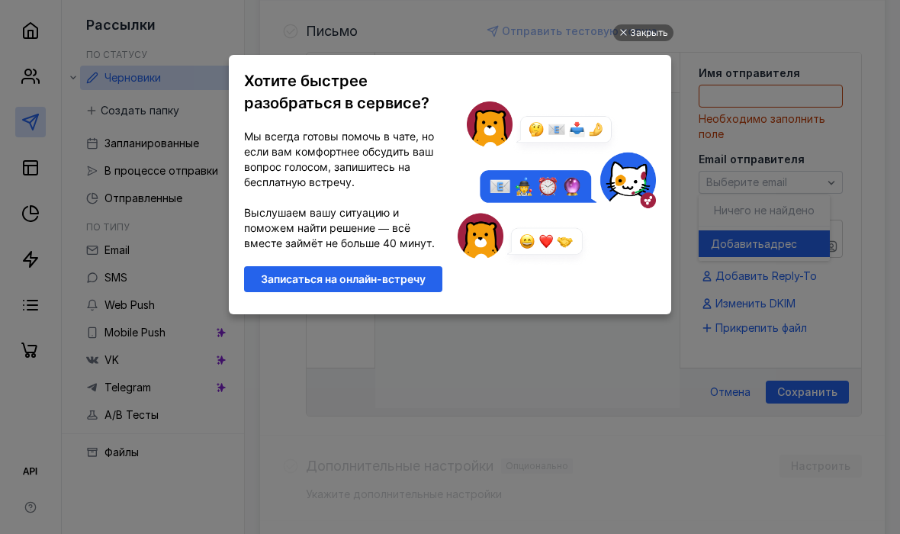
scroll to position [0, 0]
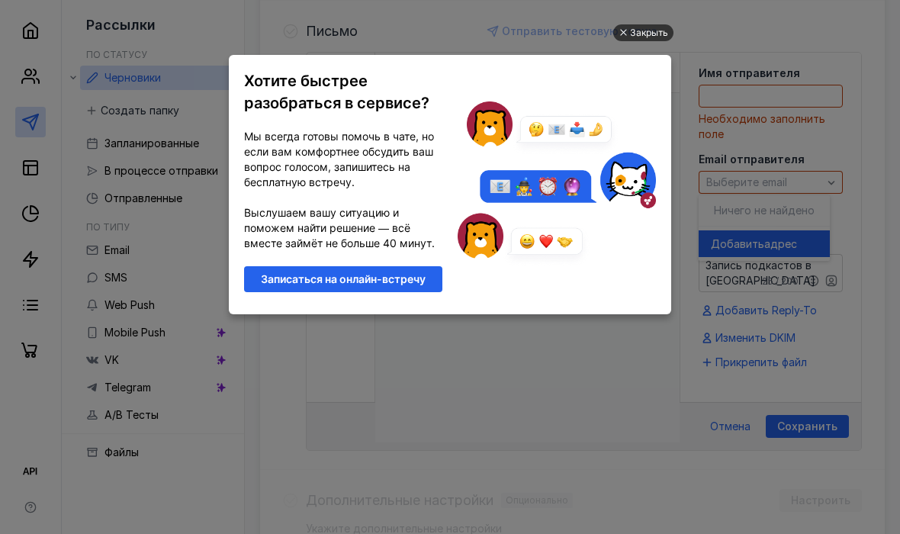
click at [653, 34] on div "Закрыть" at bounding box center [649, 32] width 38 height 17
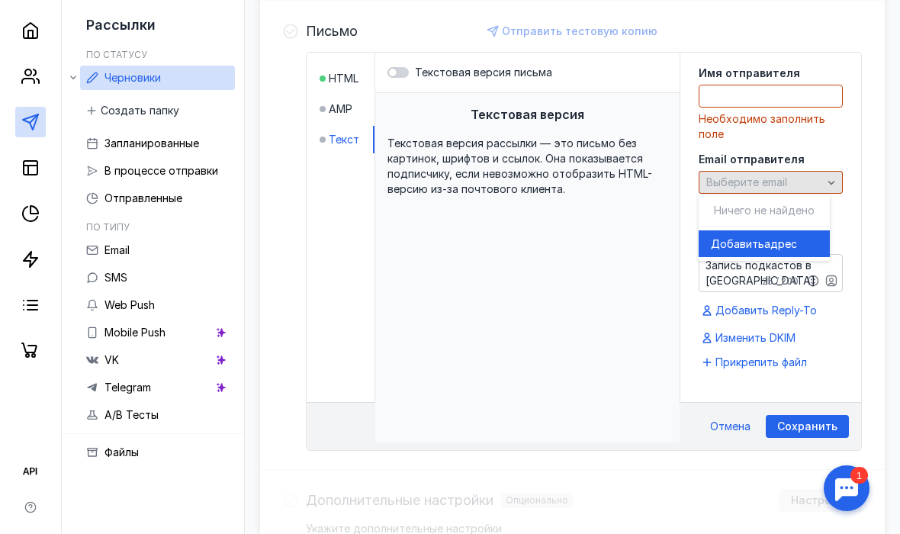
click at [720, 178] on span "Выберите email" at bounding box center [746, 181] width 81 height 13
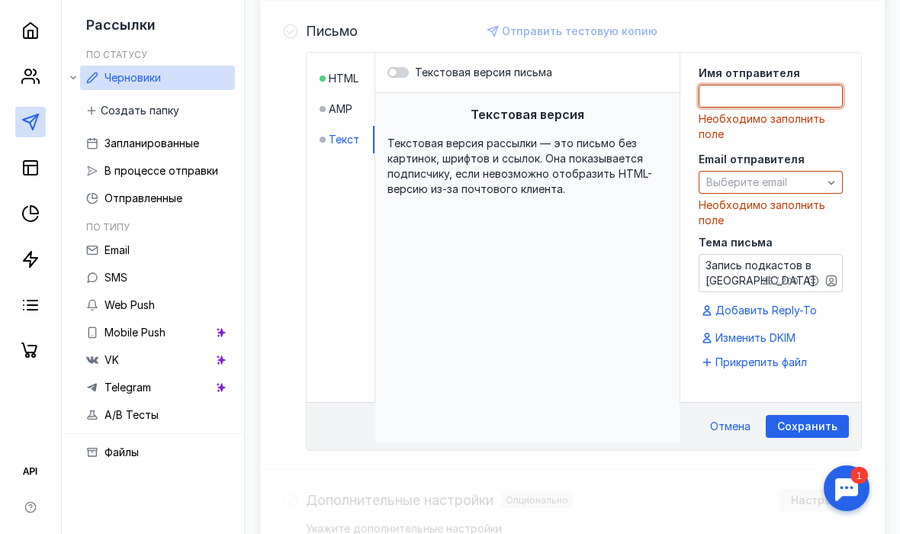
click at [744, 100] on textarea at bounding box center [770, 95] width 143 height 21
click at [728, 188] on span "Выберите email" at bounding box center [746, 181] width 81 height 13
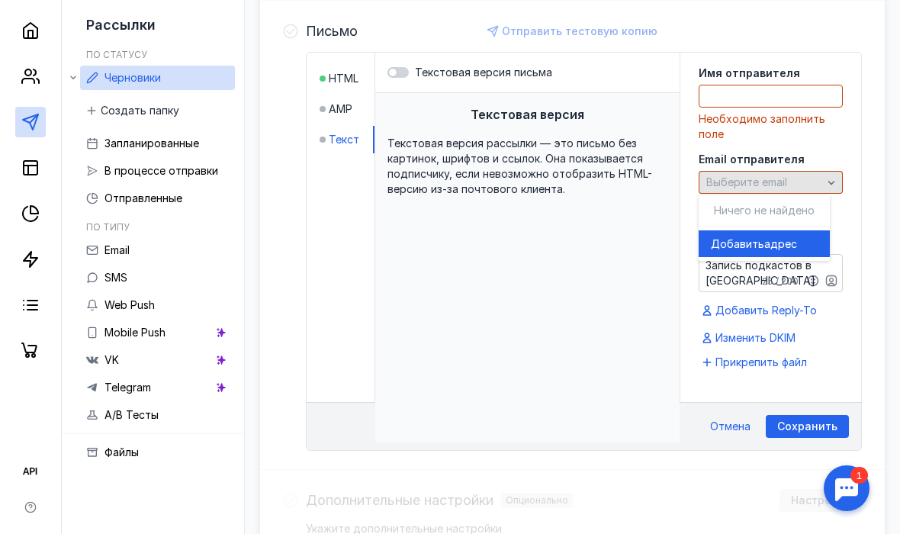
click at [728, 188] on span "Выберите email" at bounding box center [746, 181] width 81 height 13
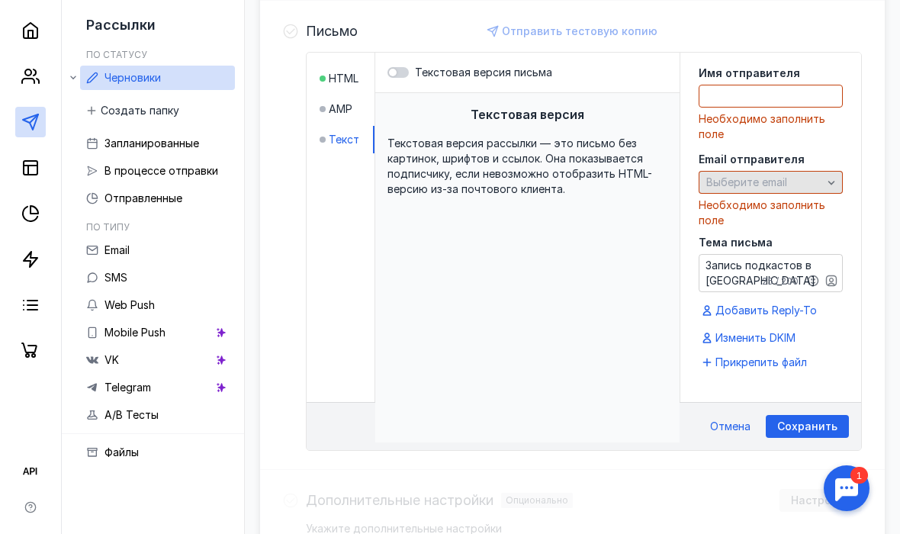
click at [729, 190] on div "Выберите email" at bounding box center [771, 182] width 144 height 23
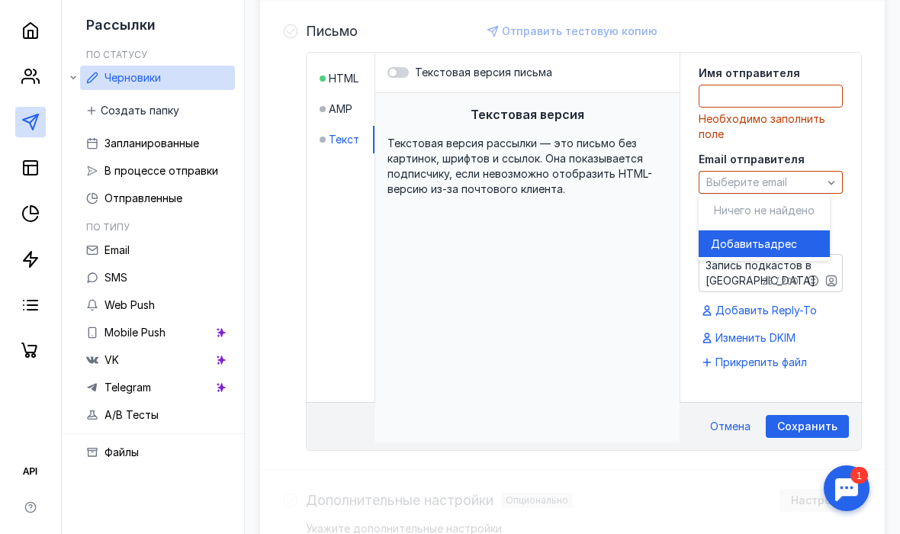
click at [731, 222] on div "Ничего не найдено" at bounding box center [764, 210] width 131 height 31
click at [732, 240] on span "Добавить" at bounding box center [737, 243] width 53 height 15
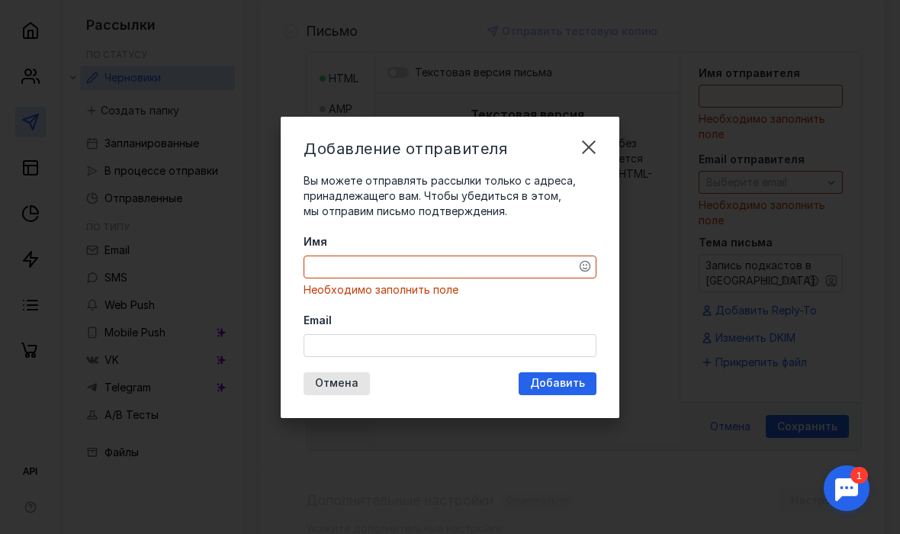
click at [403, 348] on div "Добавление отправителя Вы можете отправлять рассылки только с адреса, принадлеж…" at bounding box center [450, 267] width 339 height 301
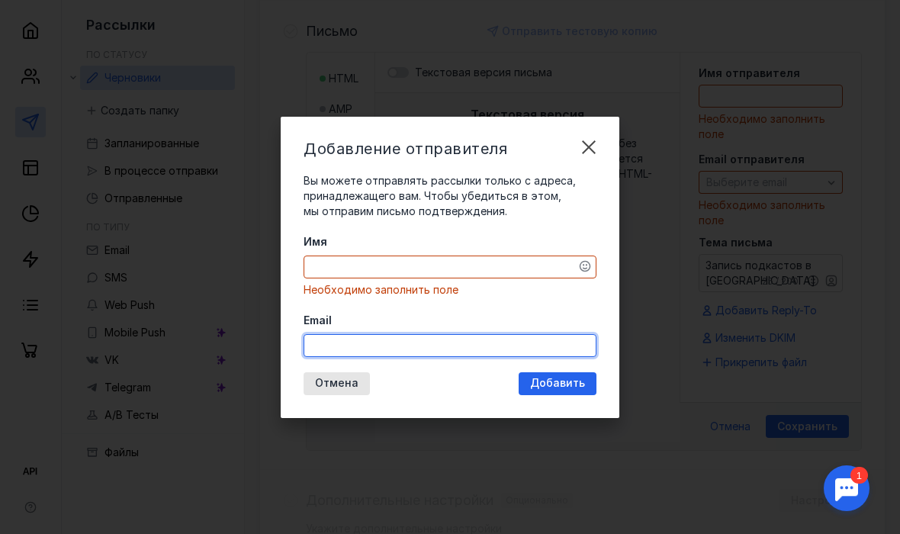
click at [403, 348] on input "Email" at bounding box center [449, 345] width 291 height 21
type input "Ш"
paste input "[EMAIL_ADDRESS][DOMAIN_NAME]"
type input "[EMAIL_ADDRESS][DOMAIN_NAME]"
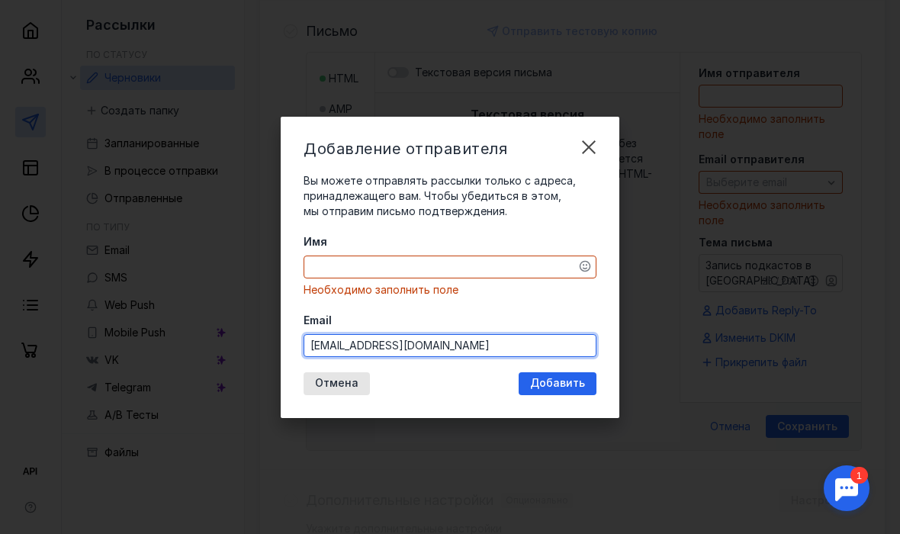
click at [407, 260] on div "Имя Необходимо заполнить поле Email [EMAIL_ADDRESS][DOMAIN_NAME]" at bounding box center [450, 295] width 293 height 123
